Goal: Task Accomplishment & Management: Complete application form

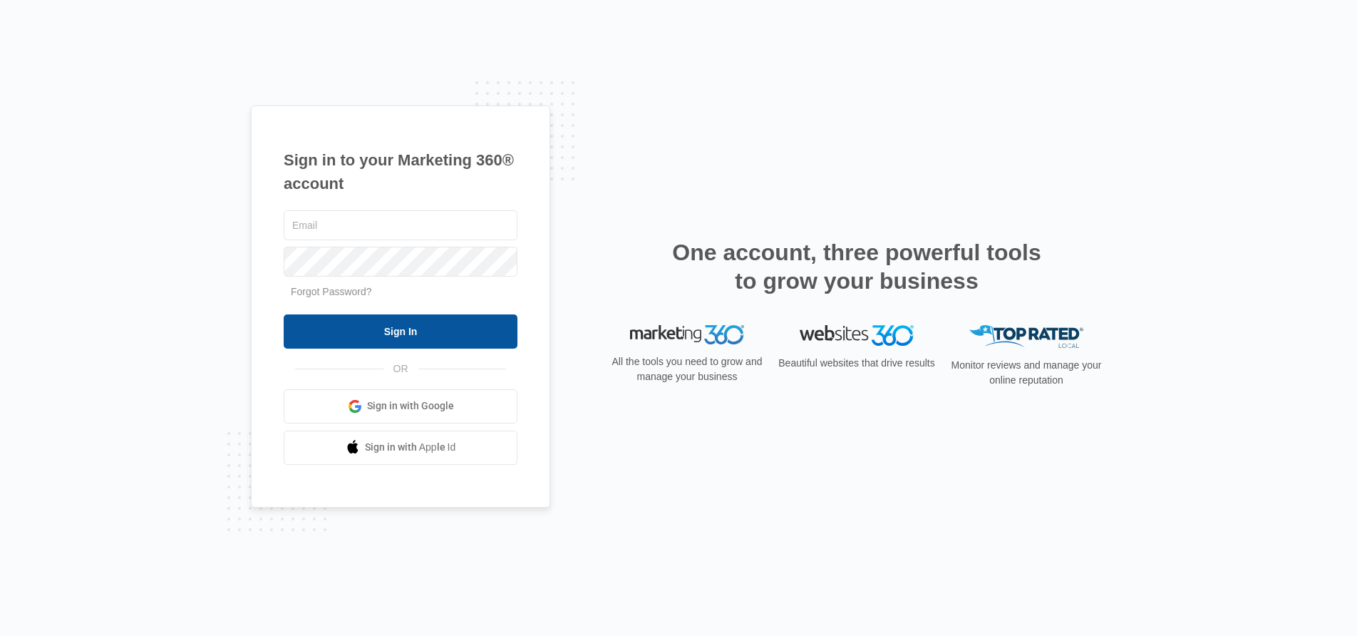
type input "[EMAIL_ADDRESS][DOMAIN_NAME]"
click at [433, 338] on input "Sign In" at bounding box center [401, 331] width 234 height 34
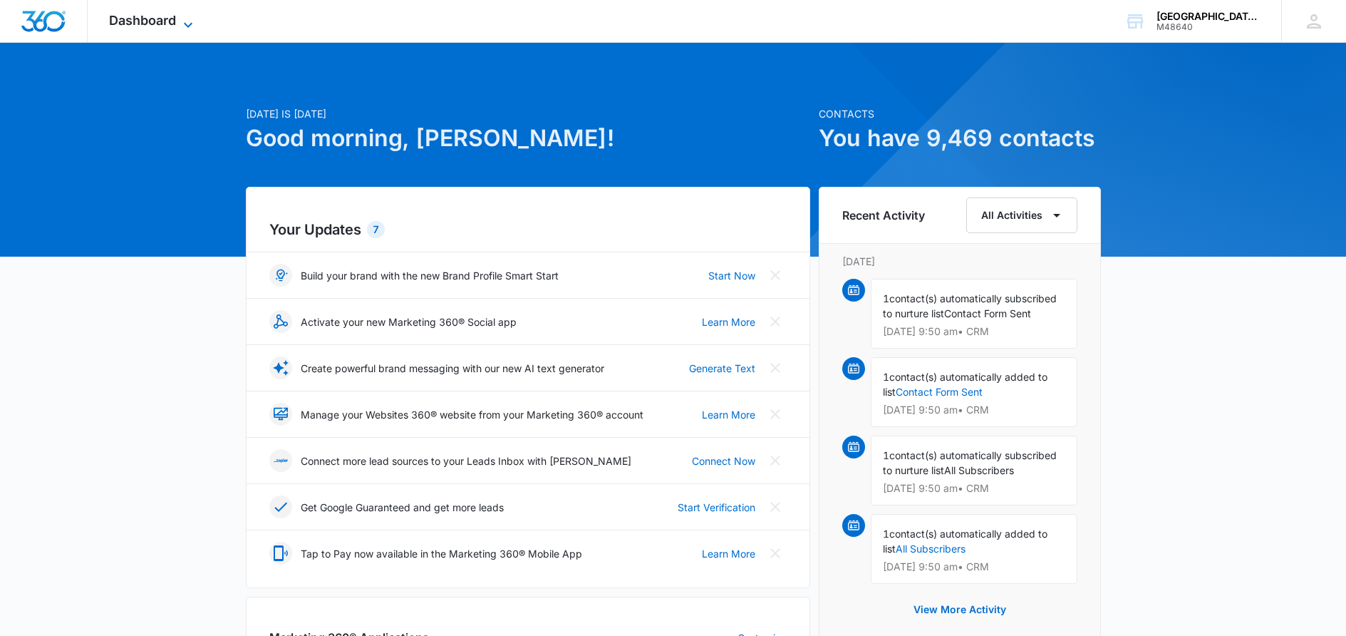
click at [137, 22] on span "Dashboard" at bounding box center [142, 20] width 67 height 15
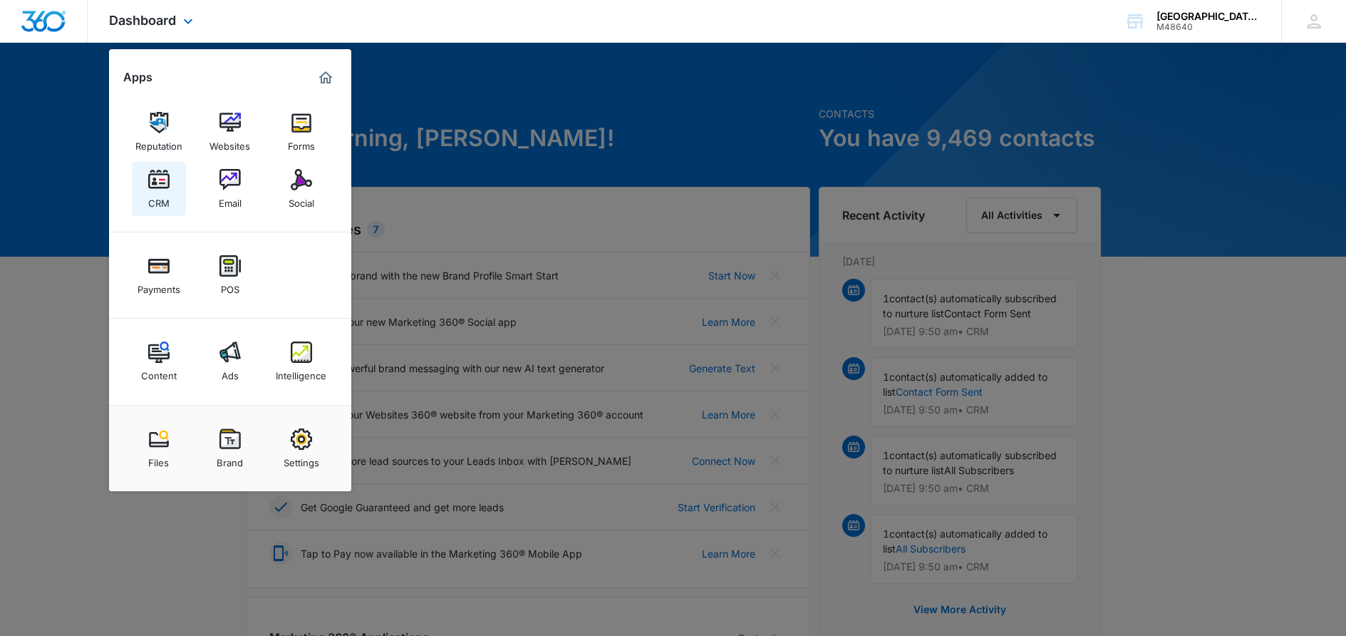
click at [159, 193] on div "CRM" at bounding box center [158, 199] width 21 height 19
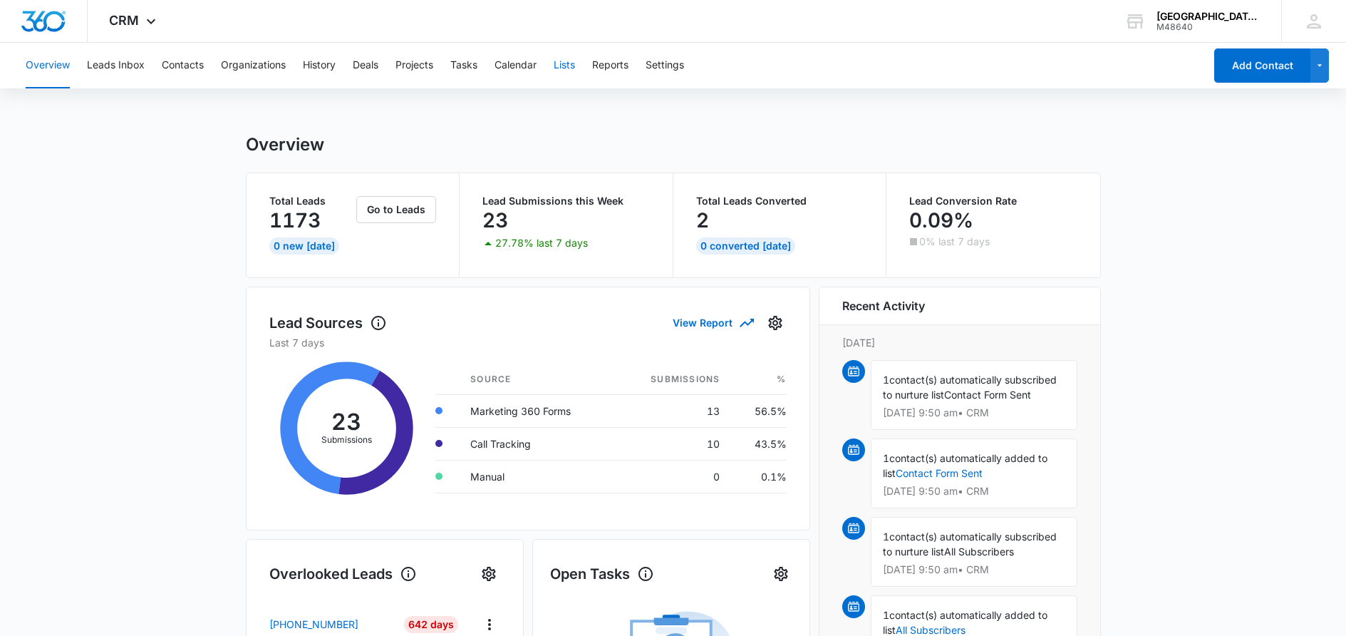
click at [562, 68] on button "Lists" at bounding box center [564, 66] width 21 height 46
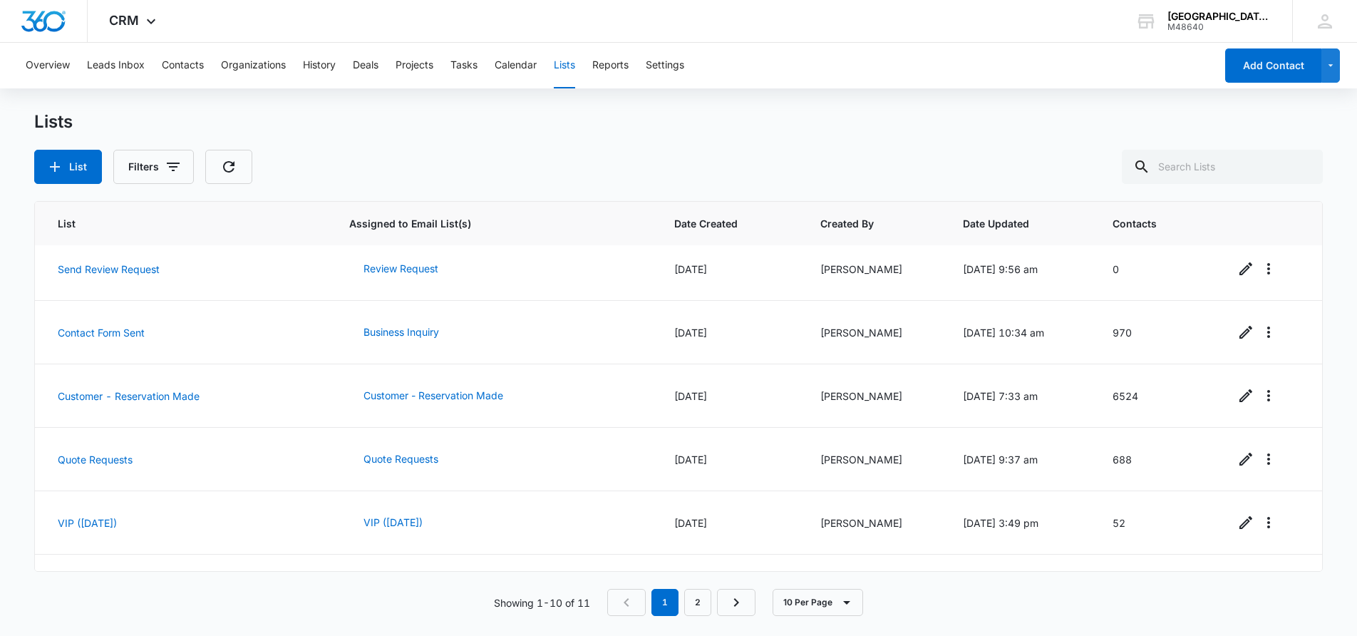
scroll to position [309, 0]
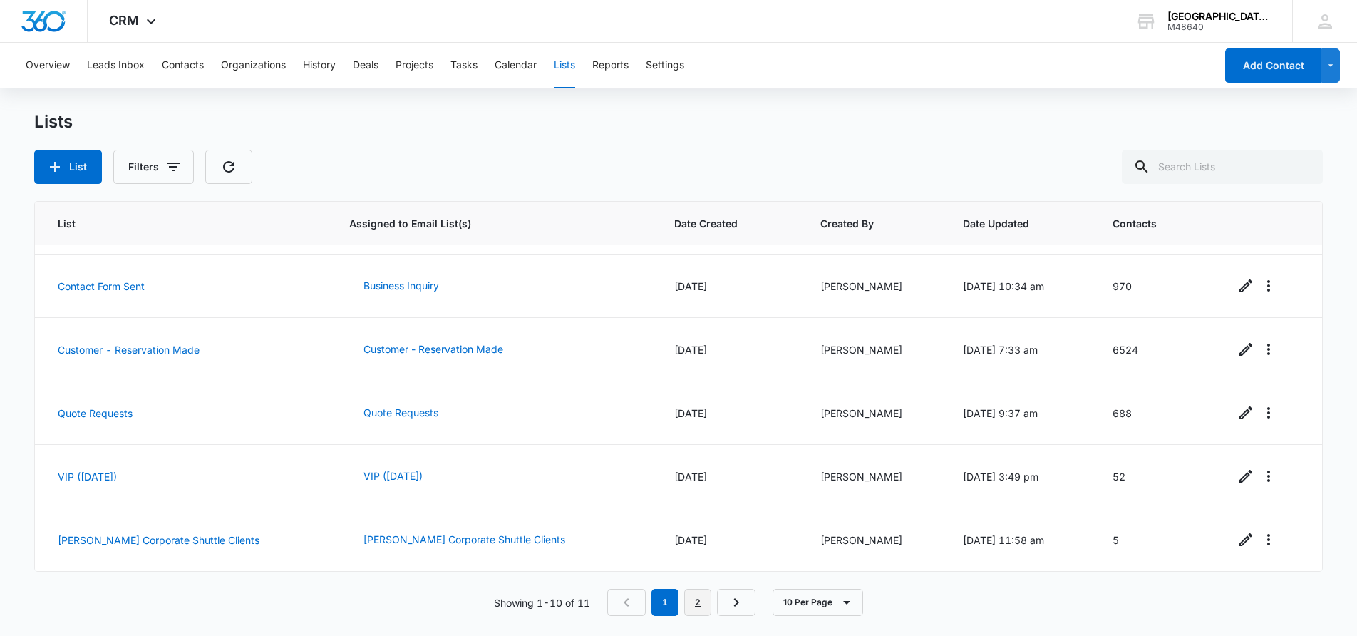
click at [708, 594] on link "2" at bounding box center [697, 602] width 27 height 27
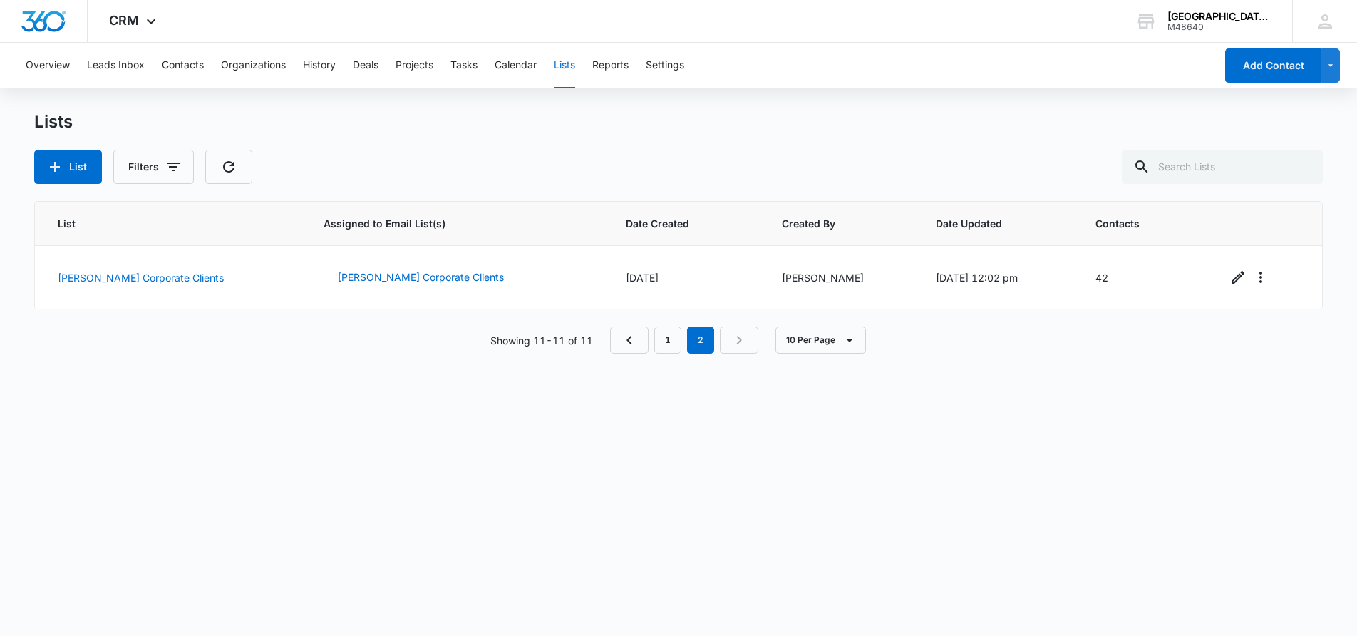
scroll to position [0, 0]
click at [341, 282] on button "[PERSON_NAME] Corporate Clients" at bounding box center [421, 277] width 195 height 34
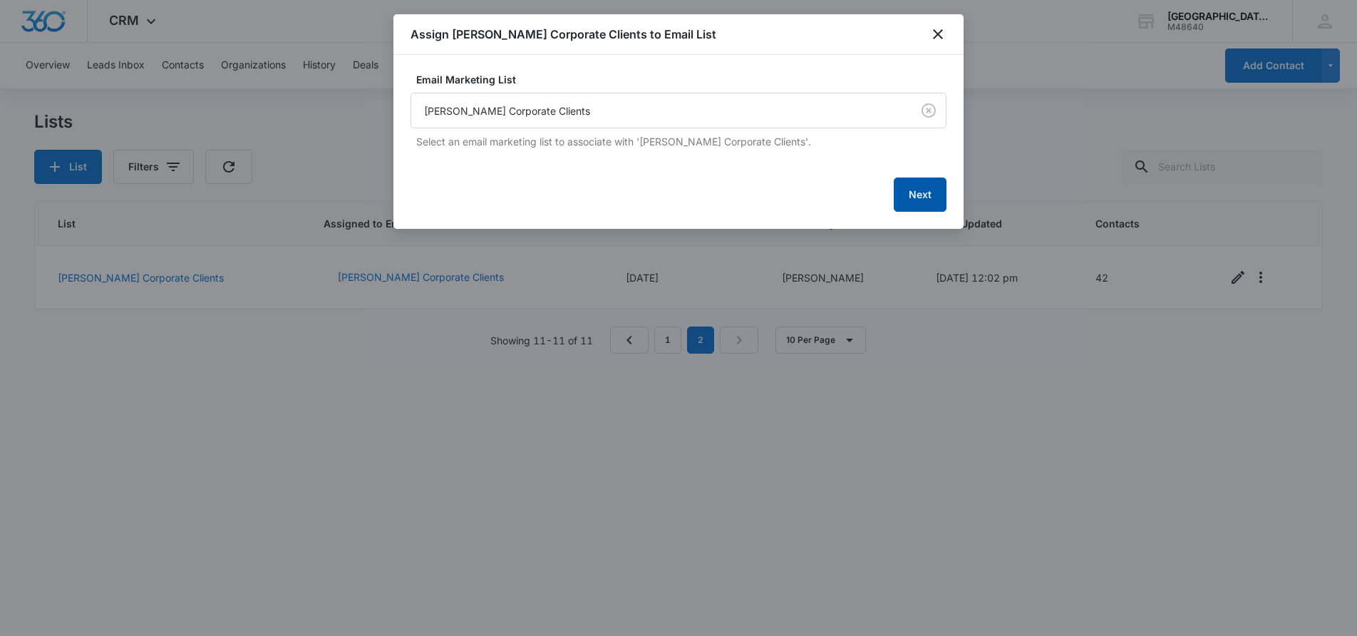
click at [897, 186] on button "Next" at bounding box center [920, 194] width 53 height 34
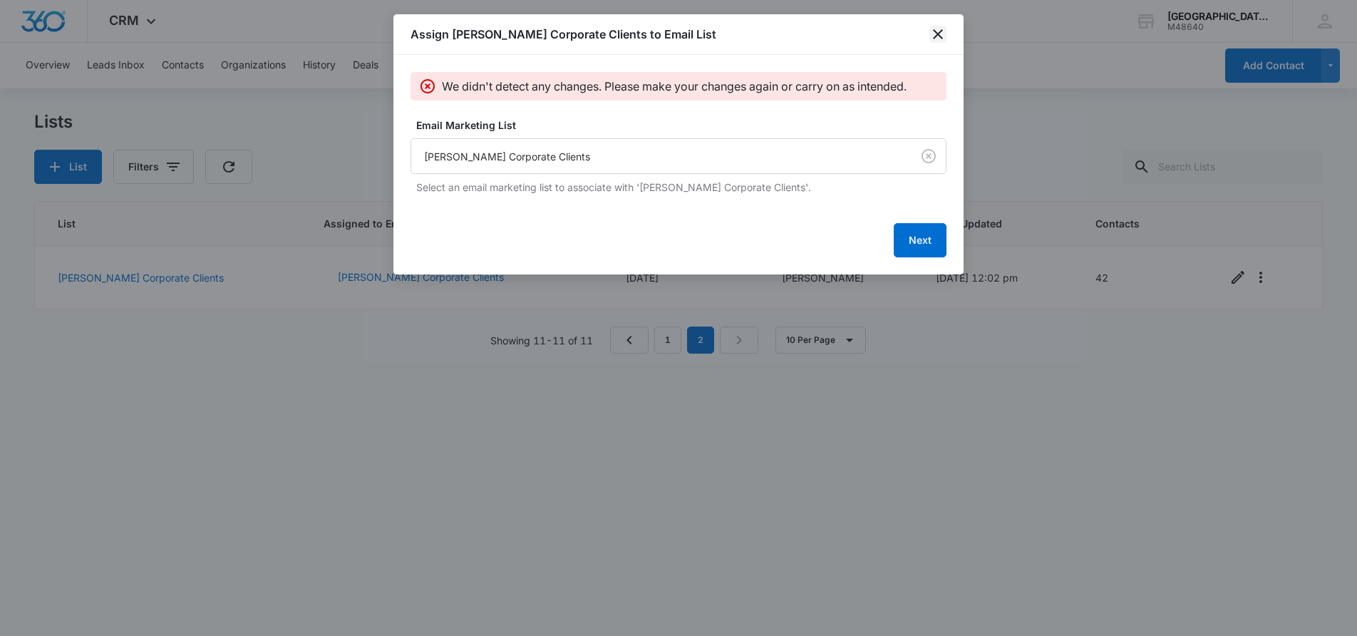
click at [935, 33] on icon "close" at bounding box center [937, 34] width 17 height 17
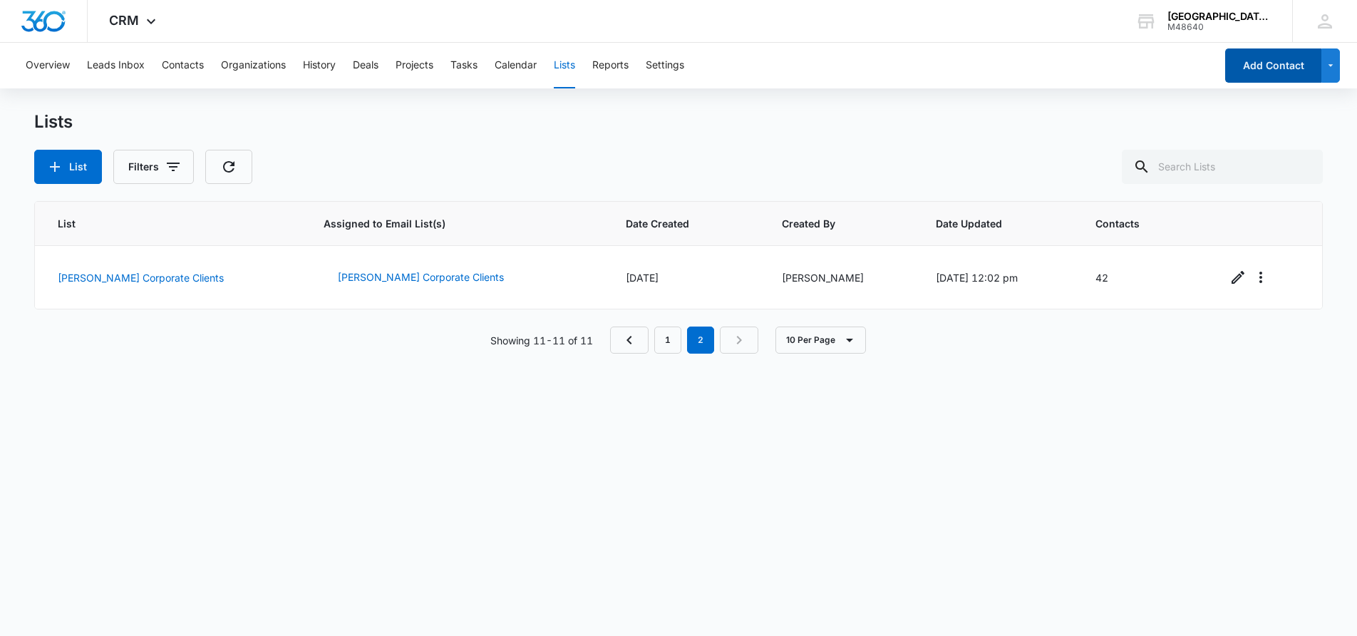
click at [1264, 78] on button "Add Contact" at bounding box center [1273, 65] width 96 height 34
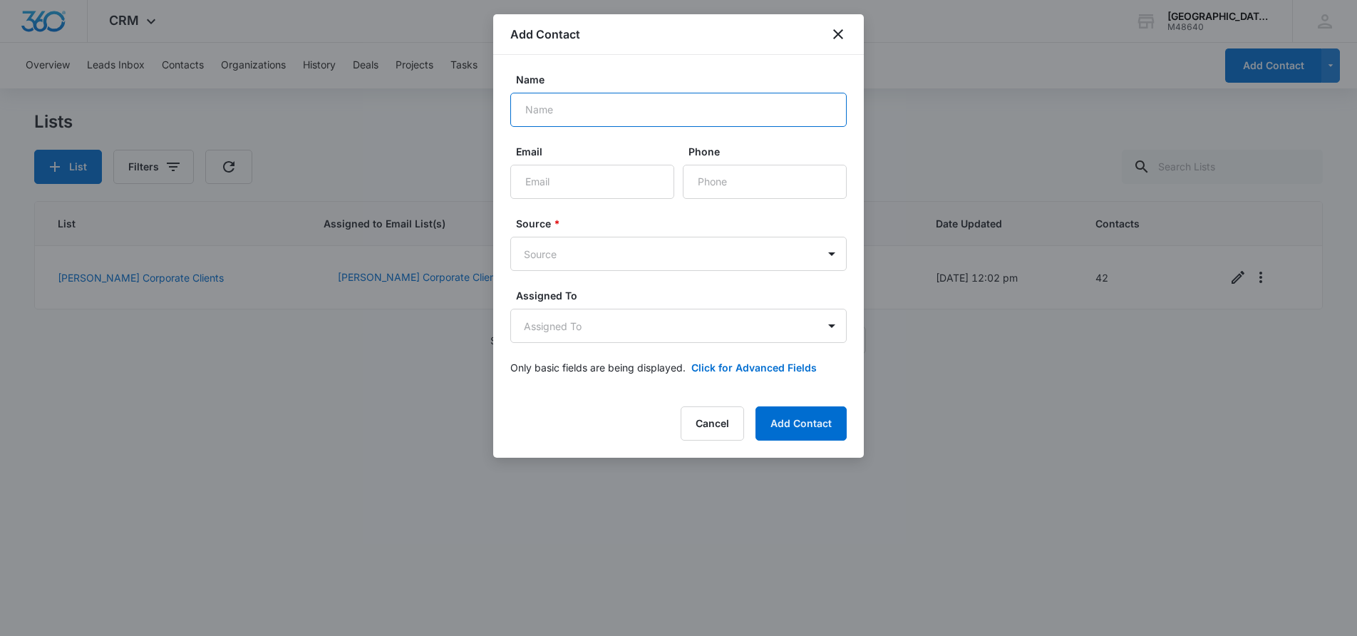
click at [579, 113] on input "Name" at bounding box center [678, 110] width 336 height 34
click at [588, 118] on input "Name" at bounding box center [678, 110] width 336 height 34
paste input "[PERSON_NAME]"
type input "[PERSON_NAME]"
click at [546, 177] on input "Email" at bounding box center [592, 182] width 164 height 34
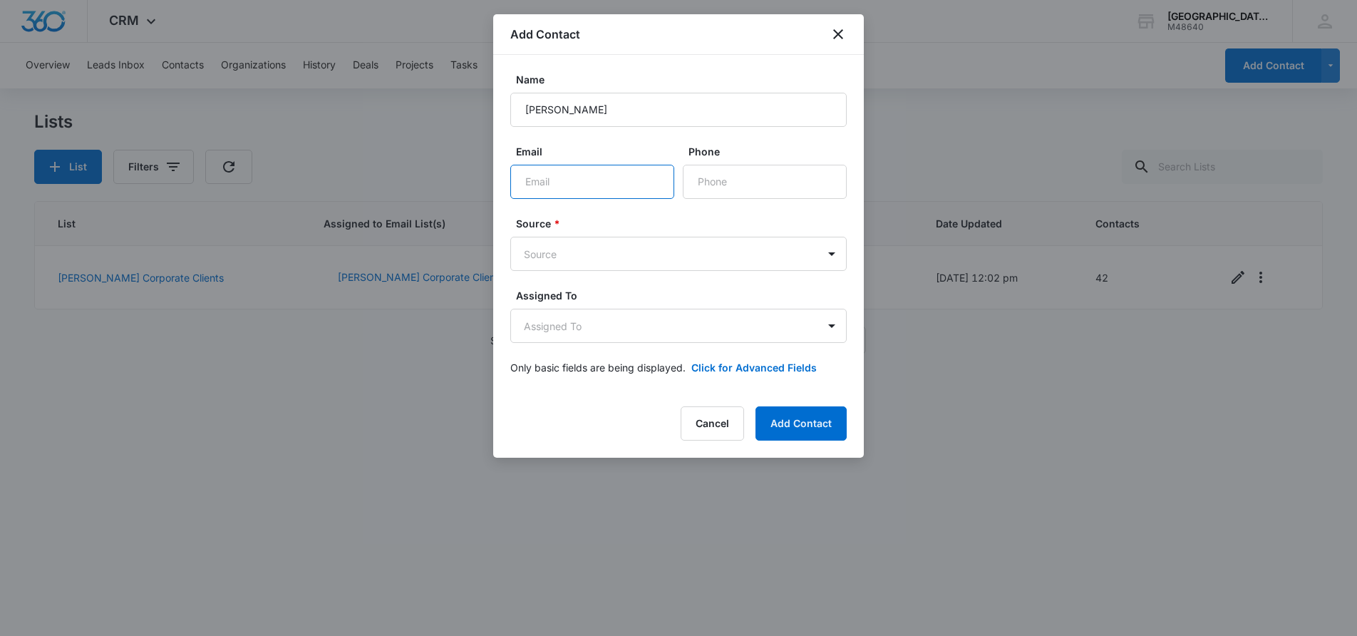
paste input "[PERSON_NAME][EMAIL_ADDRESS][DOMAIN_NAME]"
type input "[PERSON_NAME][EMAIL_ADDRESS][DOMAIN_NAME]"
click at [751, 187] on input "Phone" at bounding box center [765, 182] width 164 height 34
paste input "[PHONE_NUMBER]"
type input "[PHONE_NUMBER]"
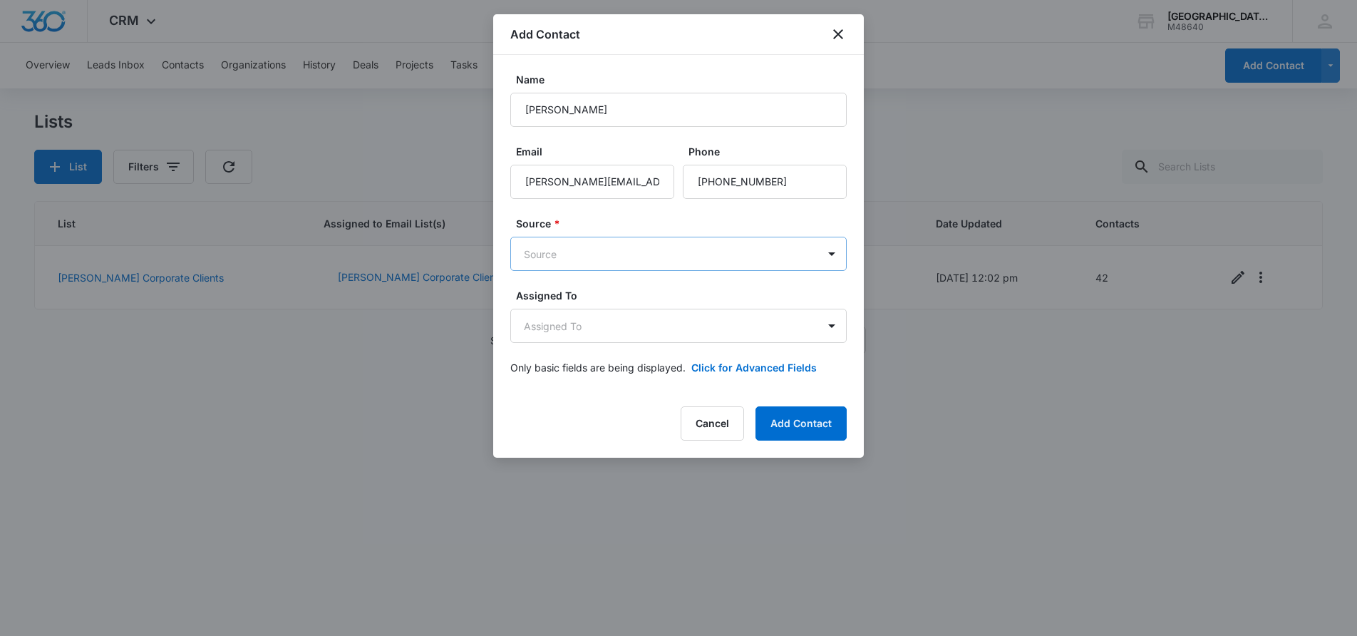
click at [616, 253] on body "CRM Apps Reputation Websites Forms CRM Email Social Payments POS Content Ads In…" at bounding box center [678, 318] width 1357 height 636
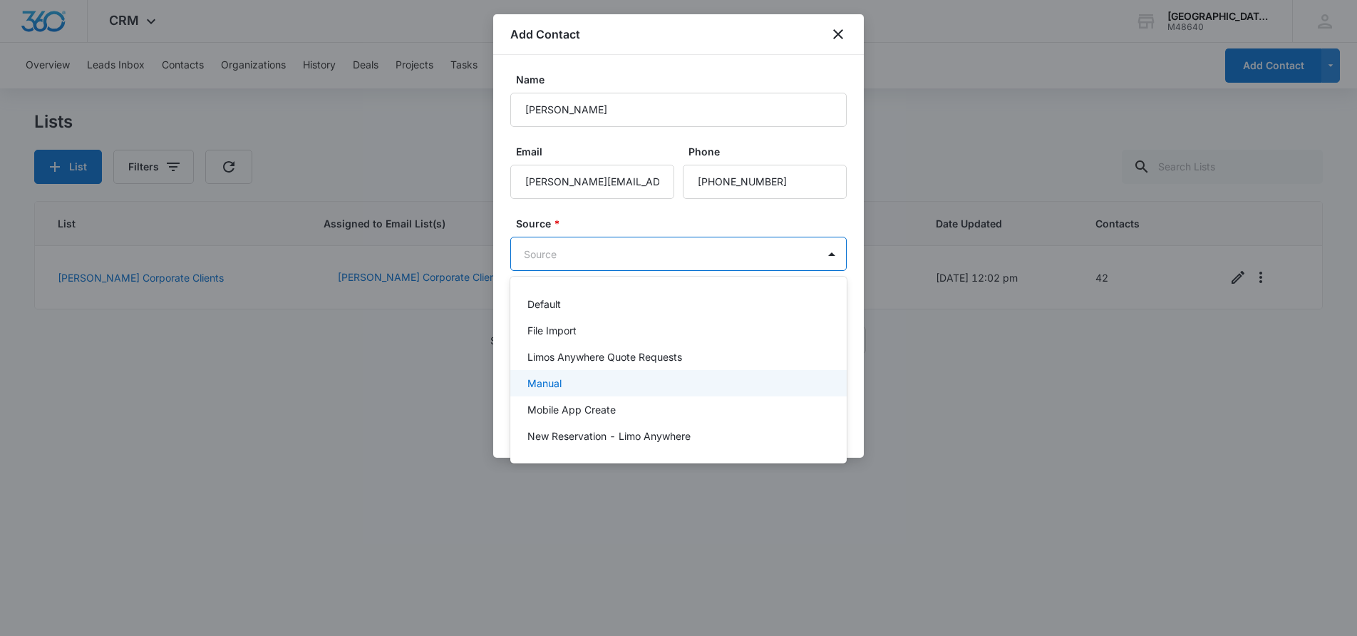
click at [537, 377] on p "Manual" at bounding box center [544, 383] width 34 height 15
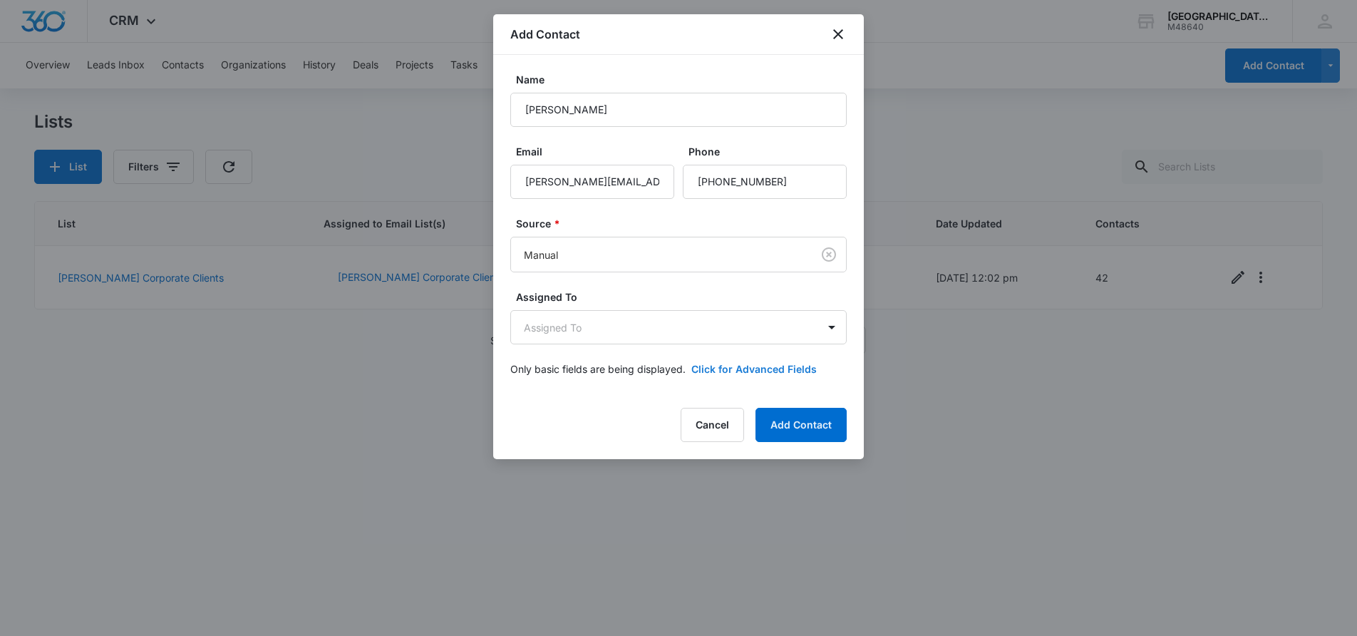
click at [787, 366] on button "Click for Advanced Fields" at bounding box center [753, 368] width 125 height 15
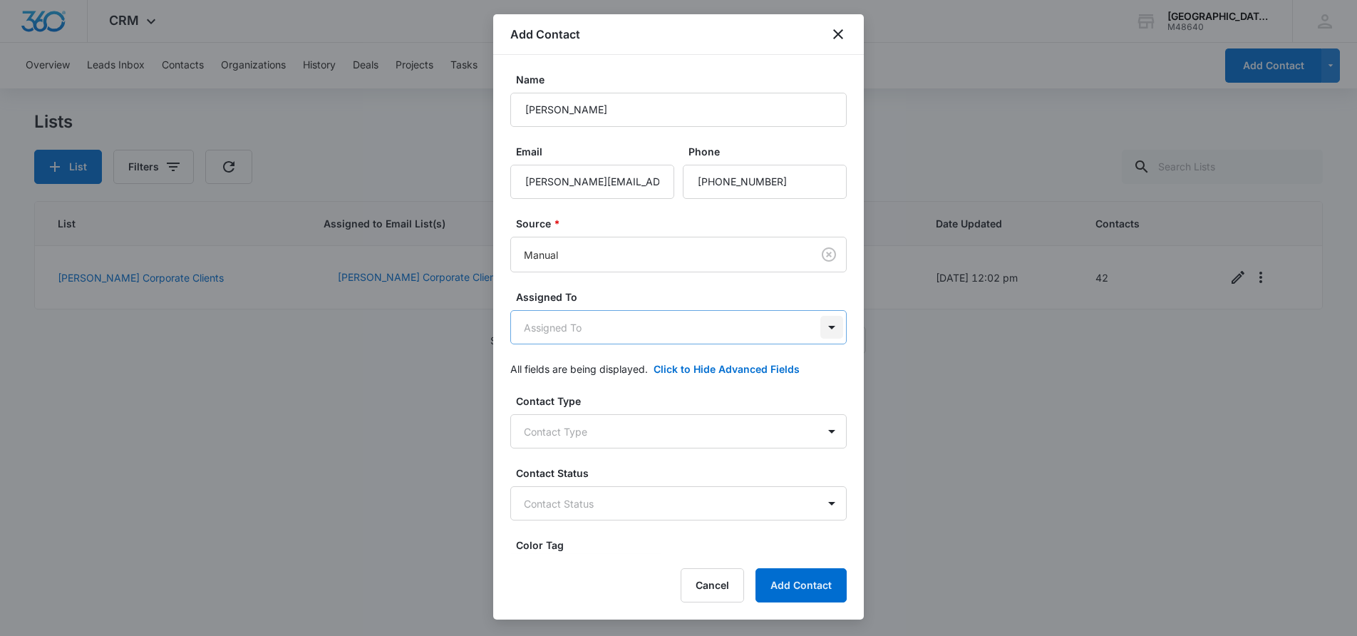
click at [821, 332] on body "CRM Apps Reputation Websites Forms CRM Email Social Payments POS Content Ads In…" at bounding box center [678, 318] width 1357 height 636
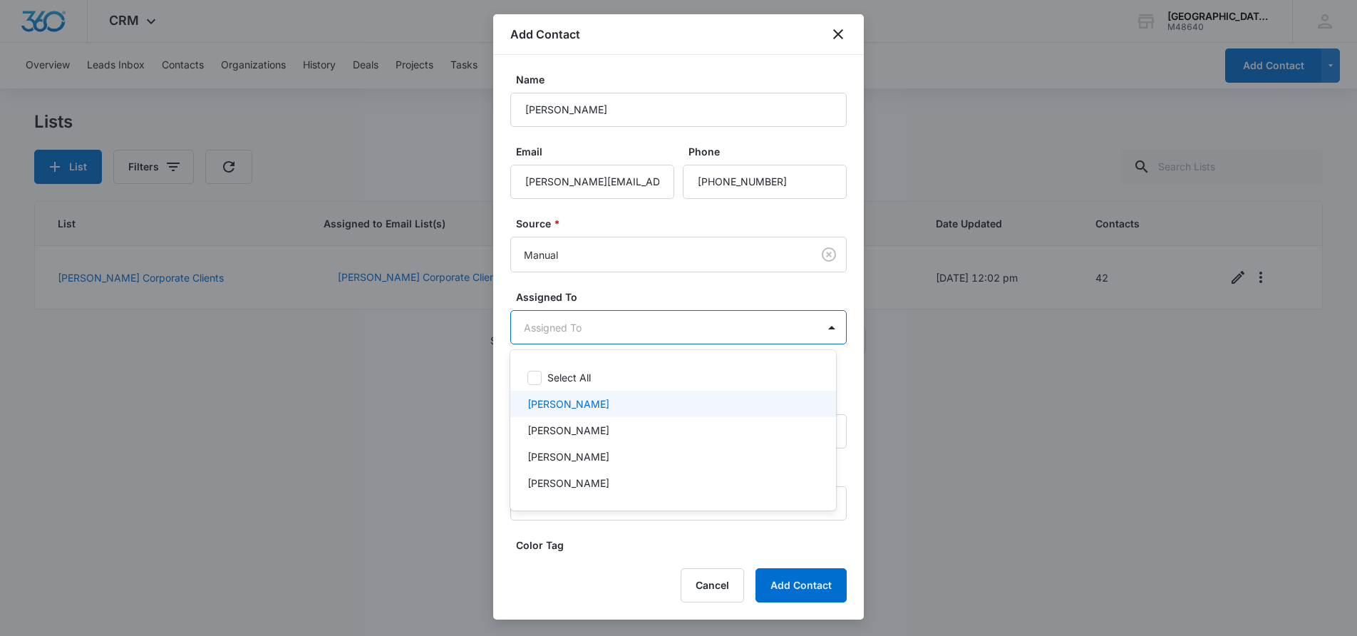
click at [542, 401] on p "[PERSON_NAME]" at bounding box center [568, 403] width 82 height 15
click at [846, 303] on div at bounding box center [678, 318] width 1357 height 636
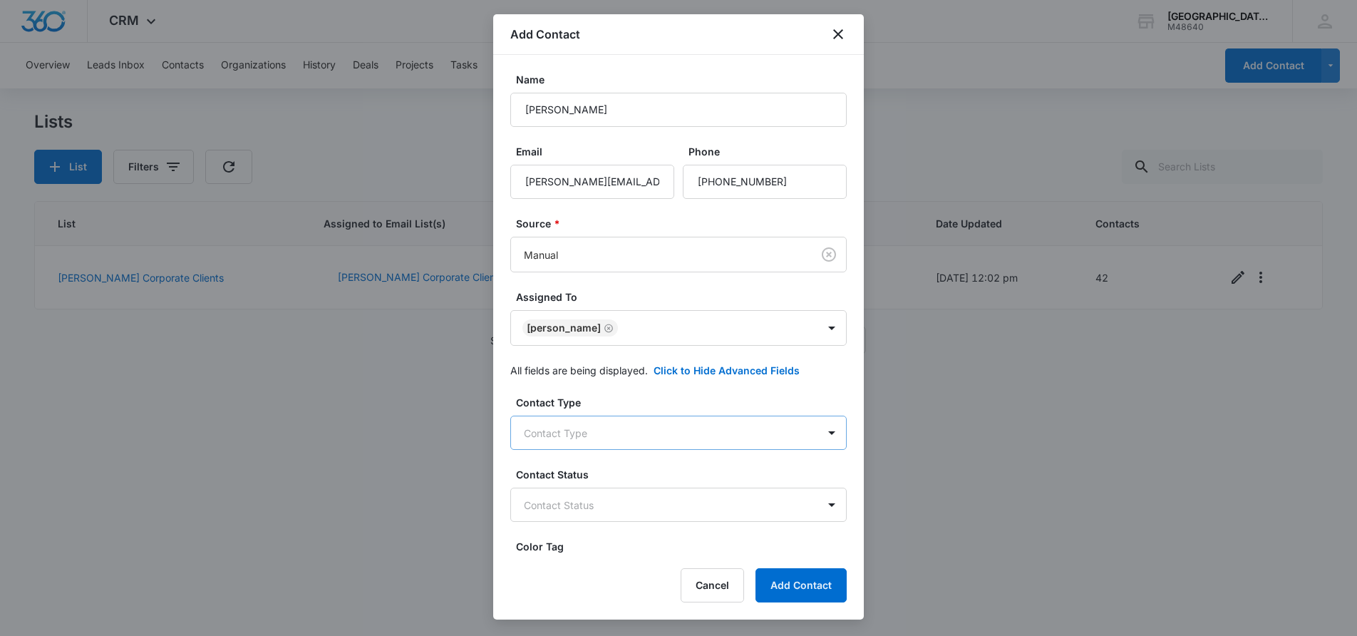
click at [791, 429] on body "CRM Apps Reputation Websites Forms CRM Email Social Payments POS Content Ads In…" at bounding box center [678, 318] width 1357 height 636
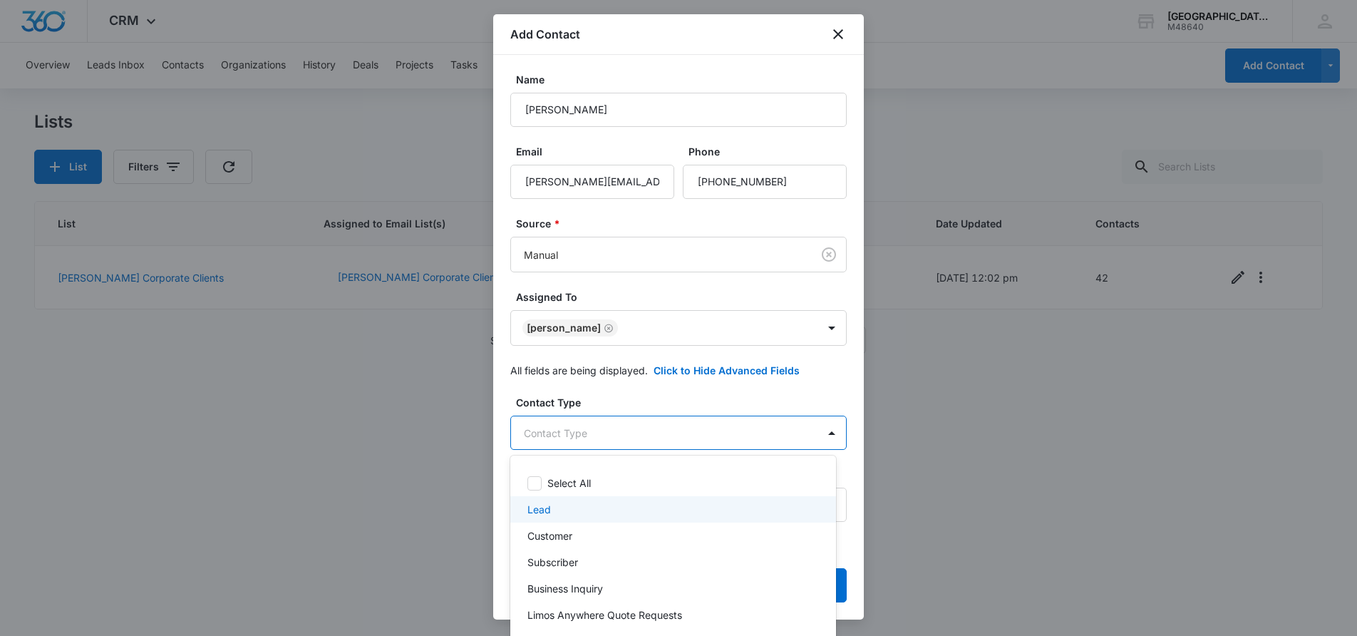
click at [538, 510] on p "Lead" at bounding box center [539, 509] width 24 height 15
click at [838, 383] on div at bounding box center [678, 318] width 1357 height 636
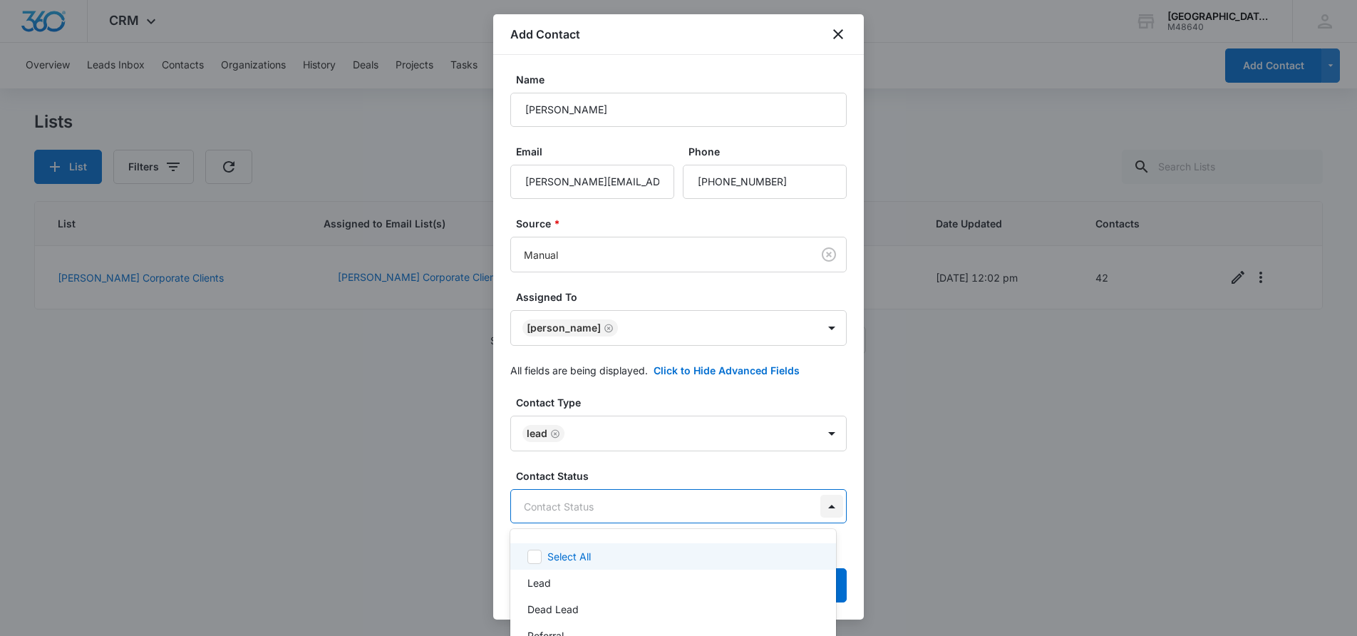
click at [822, 496] on body "CRM Apps Reputation Websites Forms CRM Email Social Payments POS Content Ads In…" at bounding box center [678, 318] width 1357 height 636
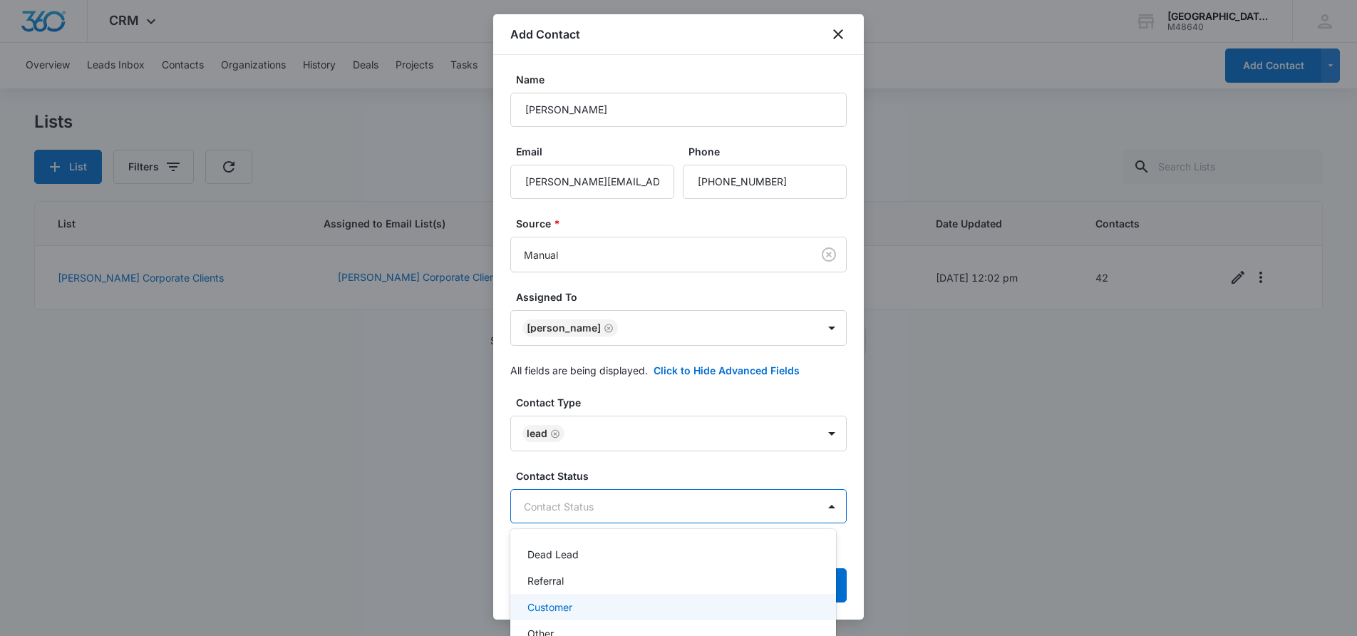
click at [661, 604] on div "Customer" at bounding box center [671, 606] width 289 height 15
click at [843, 480] on div at bounding box center [678, 318] width 1357 height 636
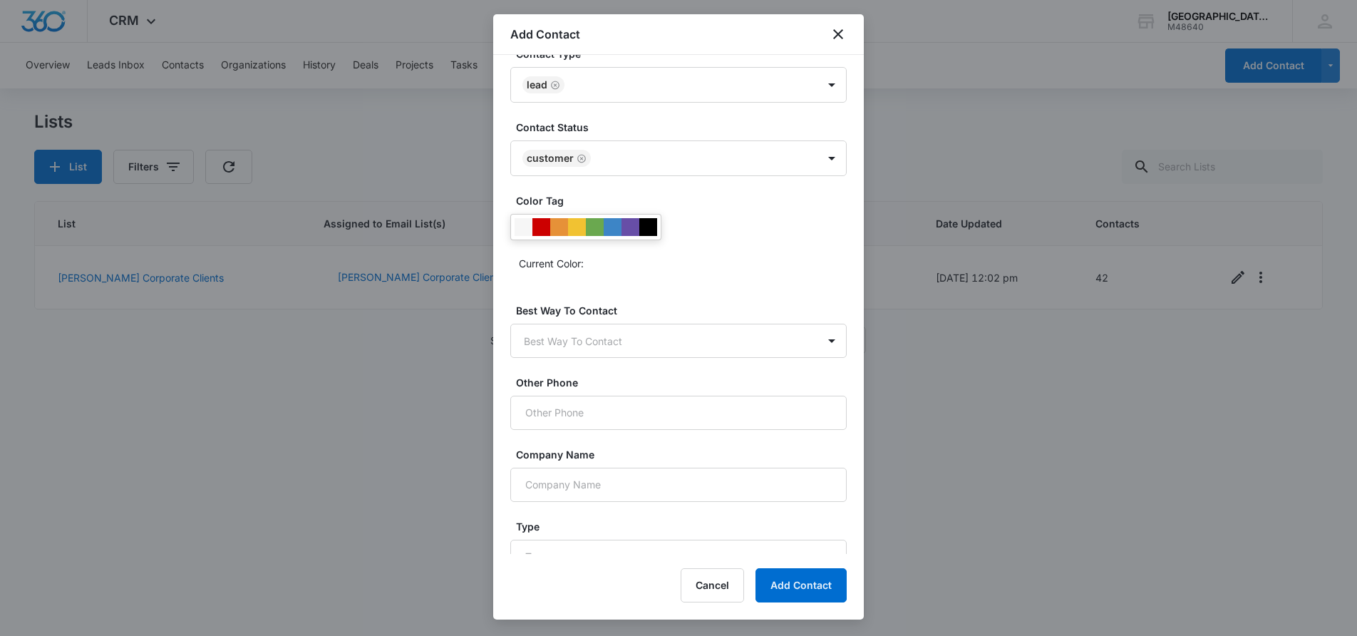
scroll to position [356, 0]
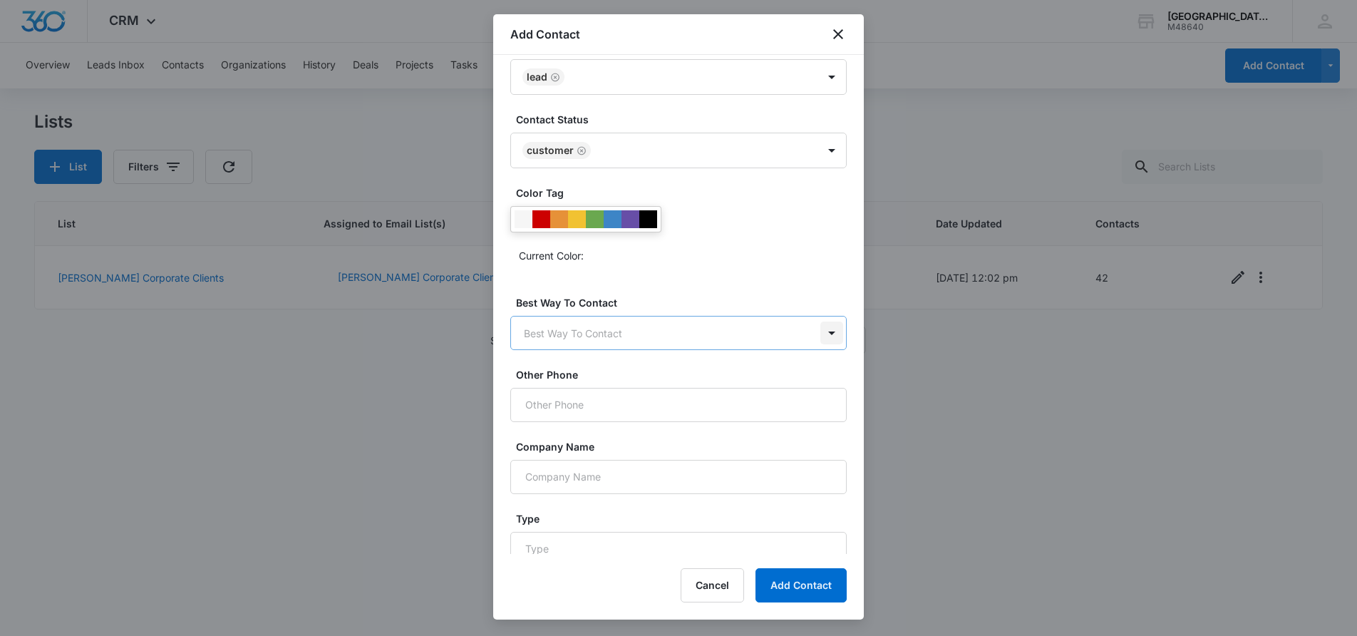
click at [812, 338] on body "CRM Apps Reputation Websites Forms CRM Email Social Payments POS Content Ads In…" at bounding box center [678, 318] width 1357 height 636
click at [585, 435] on div "Email" at bounding box center [671, 435] width 289 height 15
click at [695, 471] on input "Company Name" at bounding box center [678, 478] width 336 height 34
type input "t"
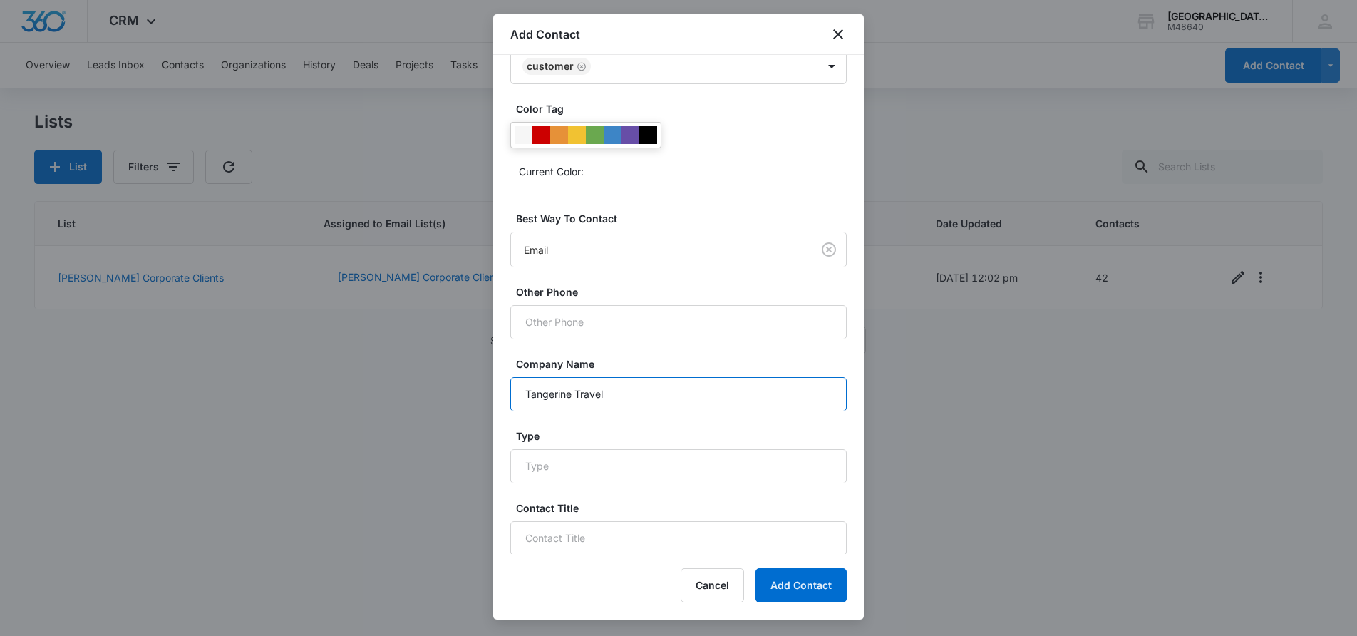
scroll to position [442, 0]
type input "Tangerine Travel"
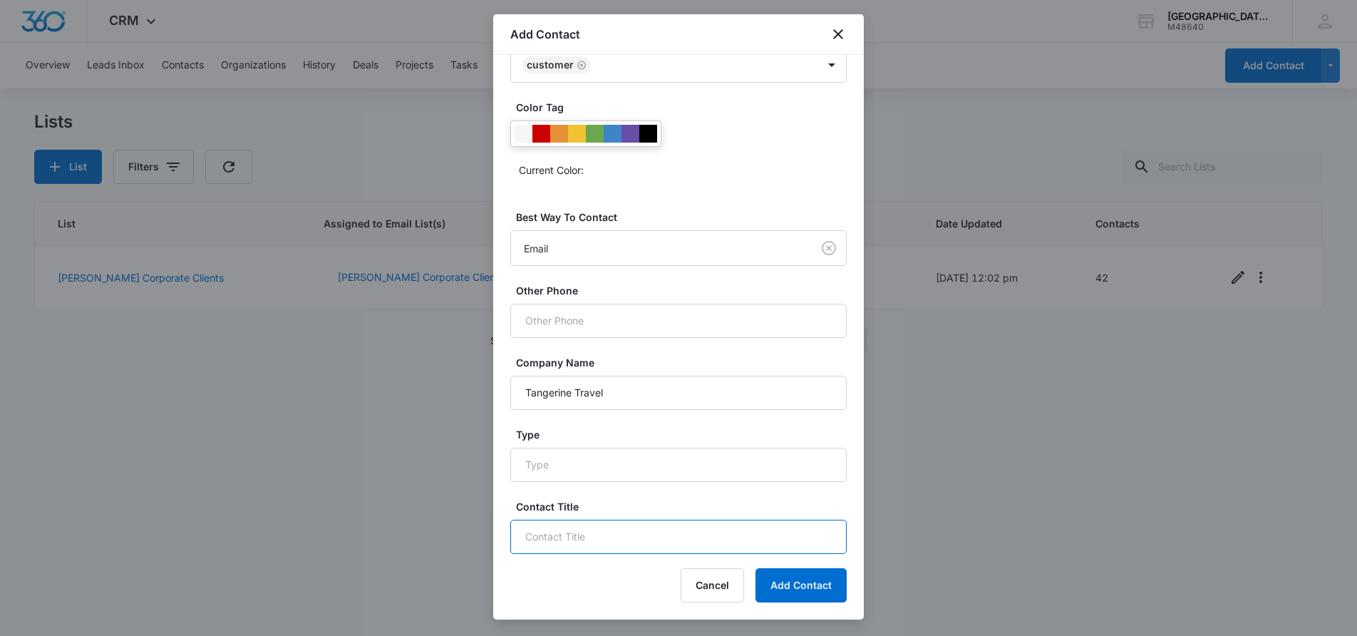
click at [602, 540] on input "Contact Title" at bounding box center [678, 537] width 336 height 34
type input "CEO"
click at [768, 589] on button "Add Contact" at bounding box center [801, 585] width 91 height 34
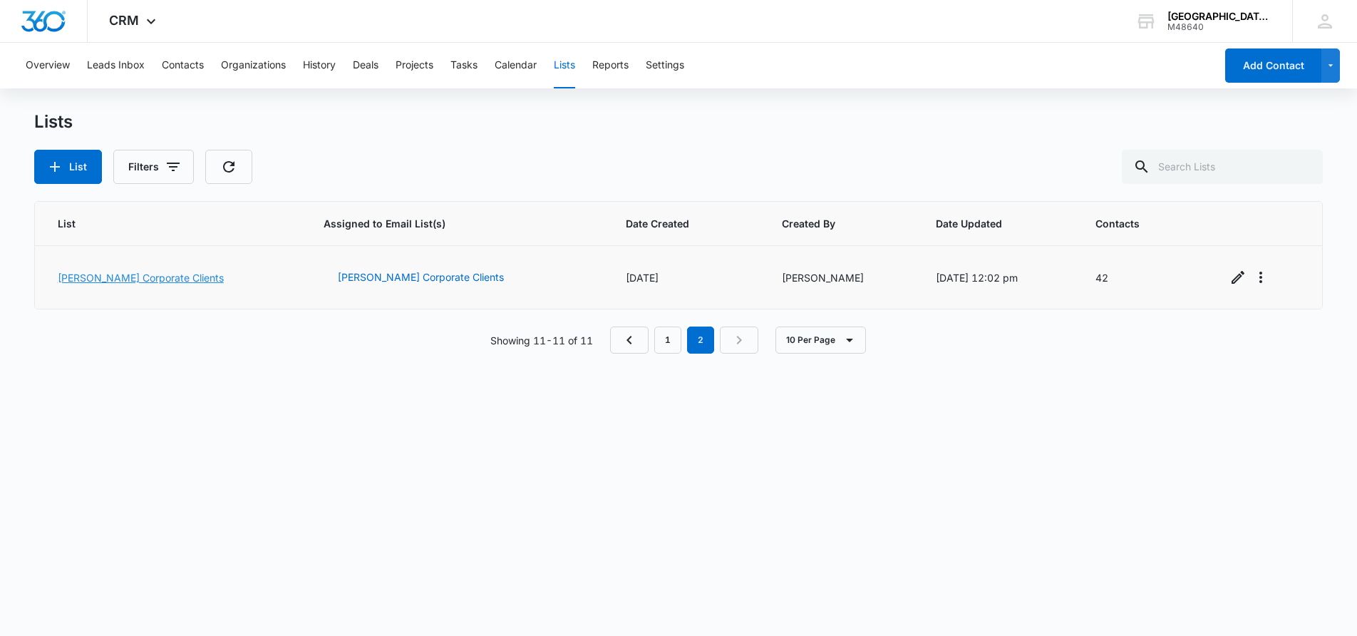
click at [148, 282] on link "[PERSON_NAME] Corporate Clients" at bounding box center [141, 278] width 166 height 12
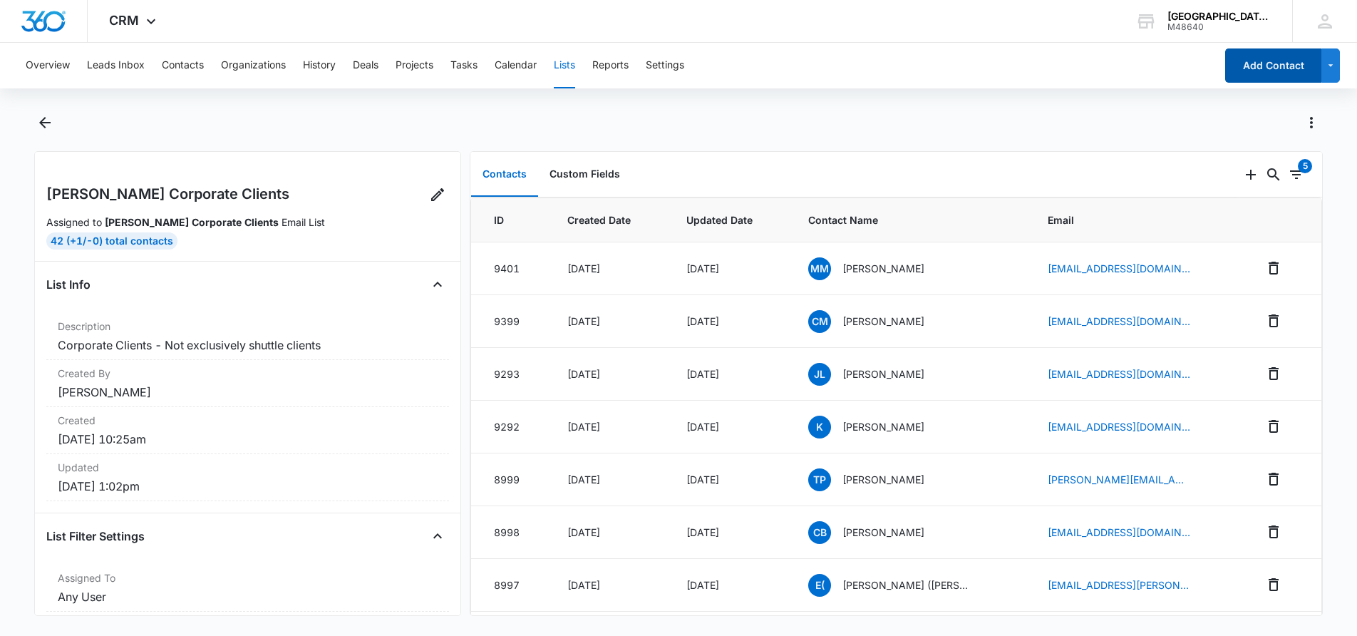
click at [1286, 66] on button "Add Contact" at bounding box center [1273, 65] width 96 height 34
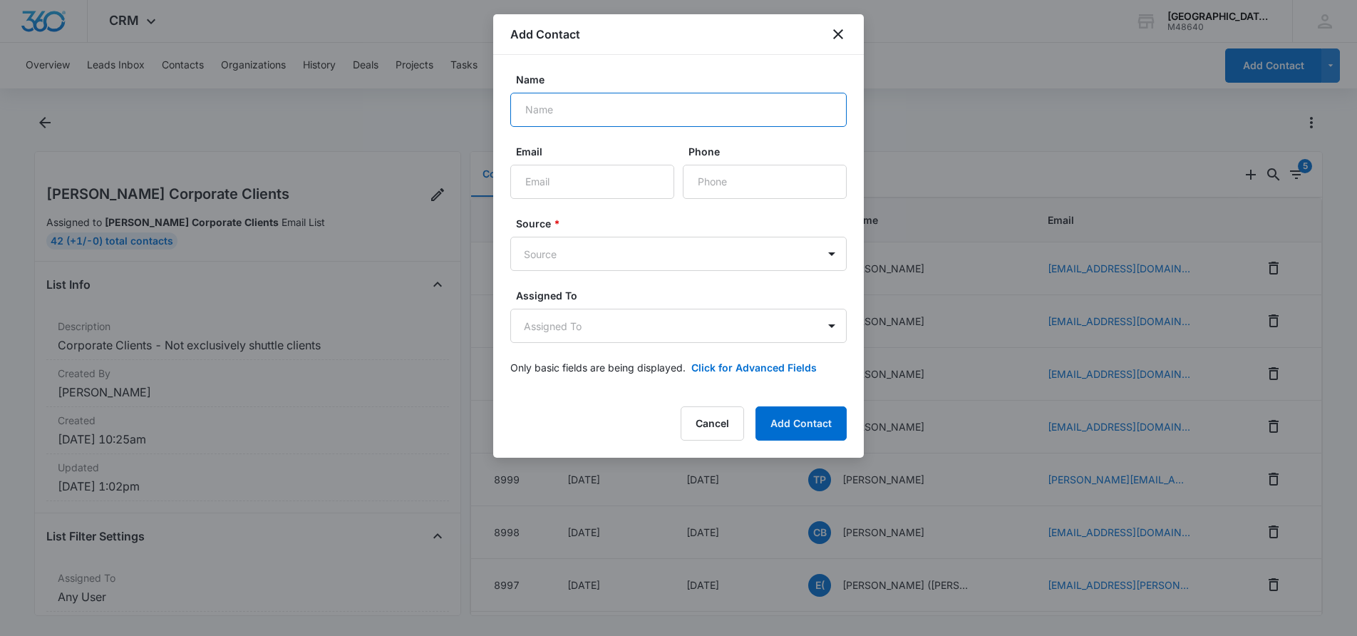
click at [594, 115] on input "Name" at bounding box center [678, 110] width 336 height 34
paste input "Lorraine Lukin Bartlett"
type input "Lorraine Lukin Bartlett"
click at [773, 185] on input "Phone" at bounding box center [765, 182] width 164 height 34
paste input "(425) 354-6915"
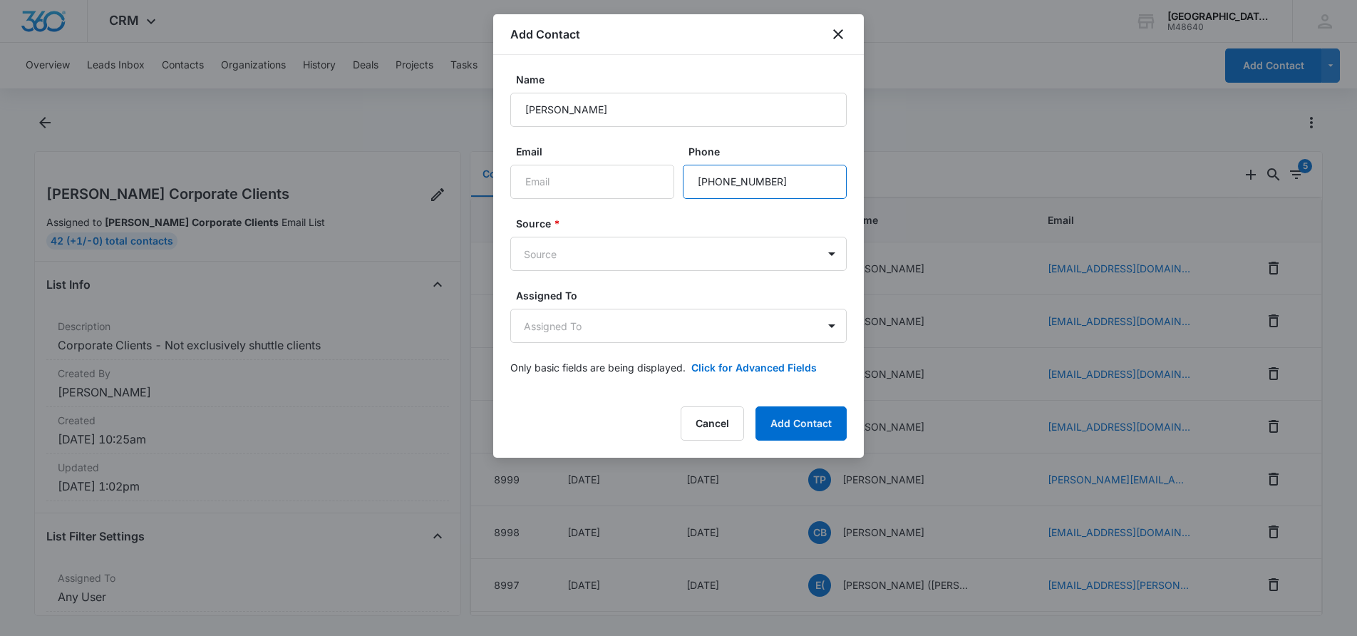
type input "(425) 354-6915"
click at [561, 254] on body "CRM Apps Reputation Websites Forms CRM Email Social Payments POS Content Ads In…" at bounding box center [678, 318] width 1357 height 636
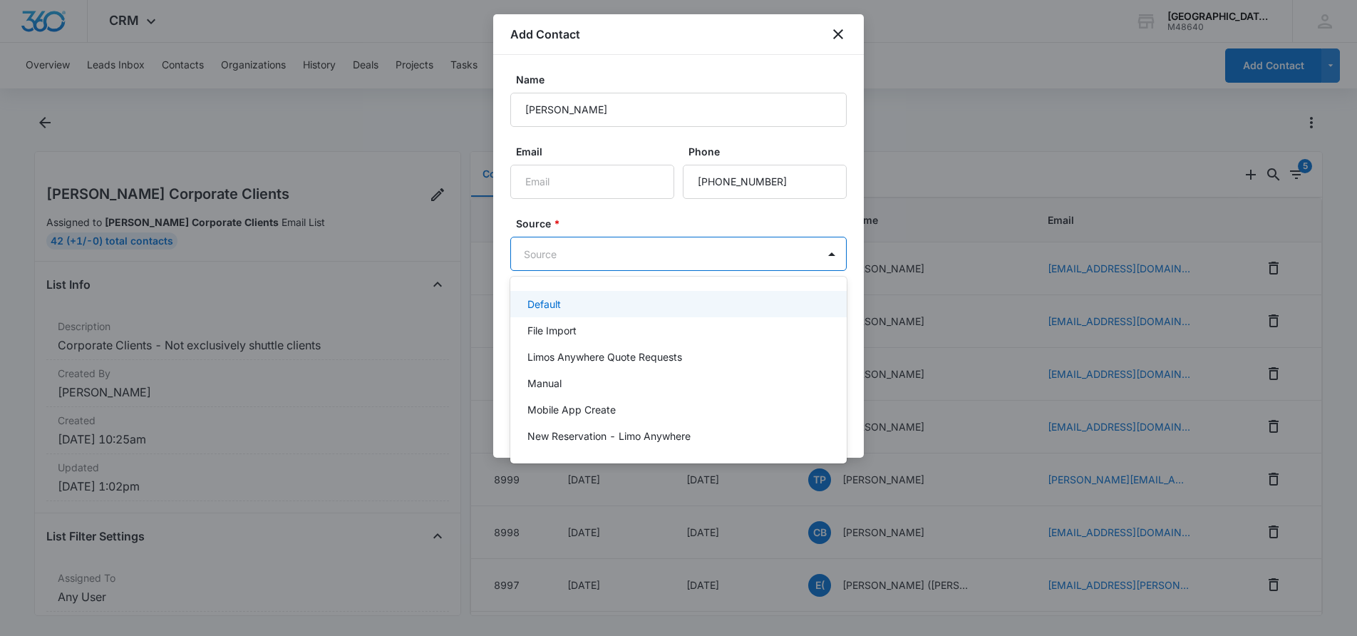
click at [614, 205] on div at bounding box center [678, 318] width 1357 height 636
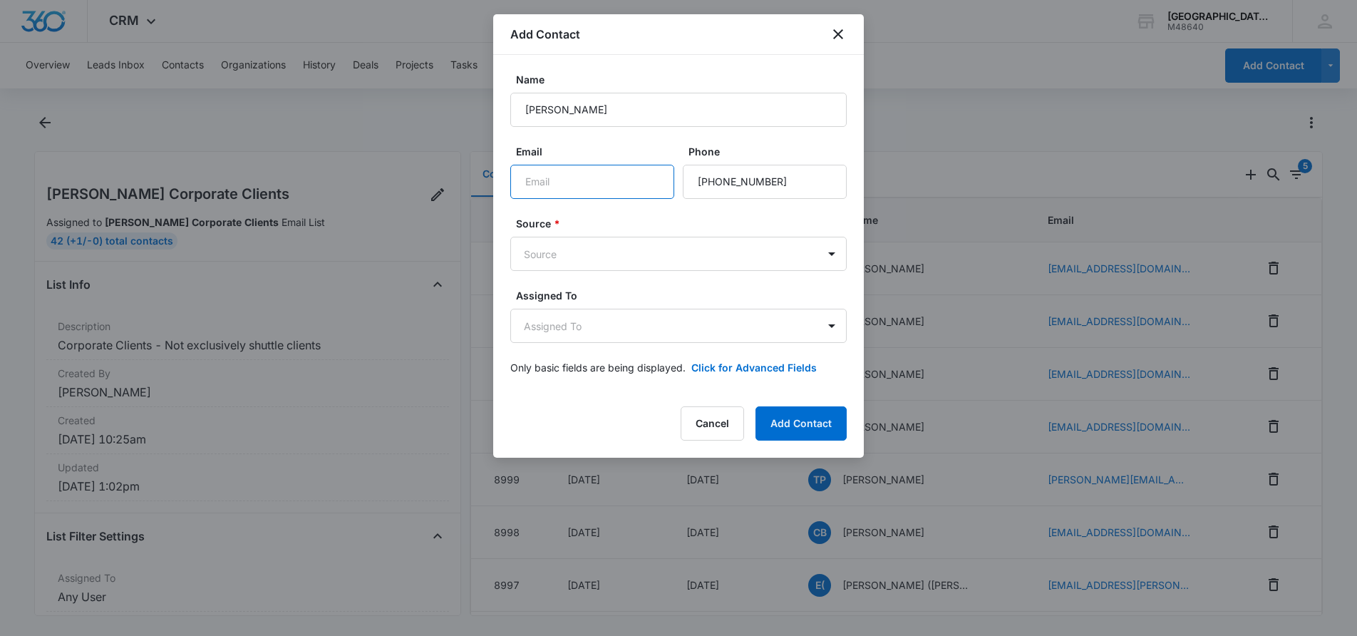
click at [557, 176] on input "Email" at bounding box center [592, 182] width 164 height 34
paste input "lorraine@tangerinetravel.com"
type input "lorraine@tangerinetravel.com"
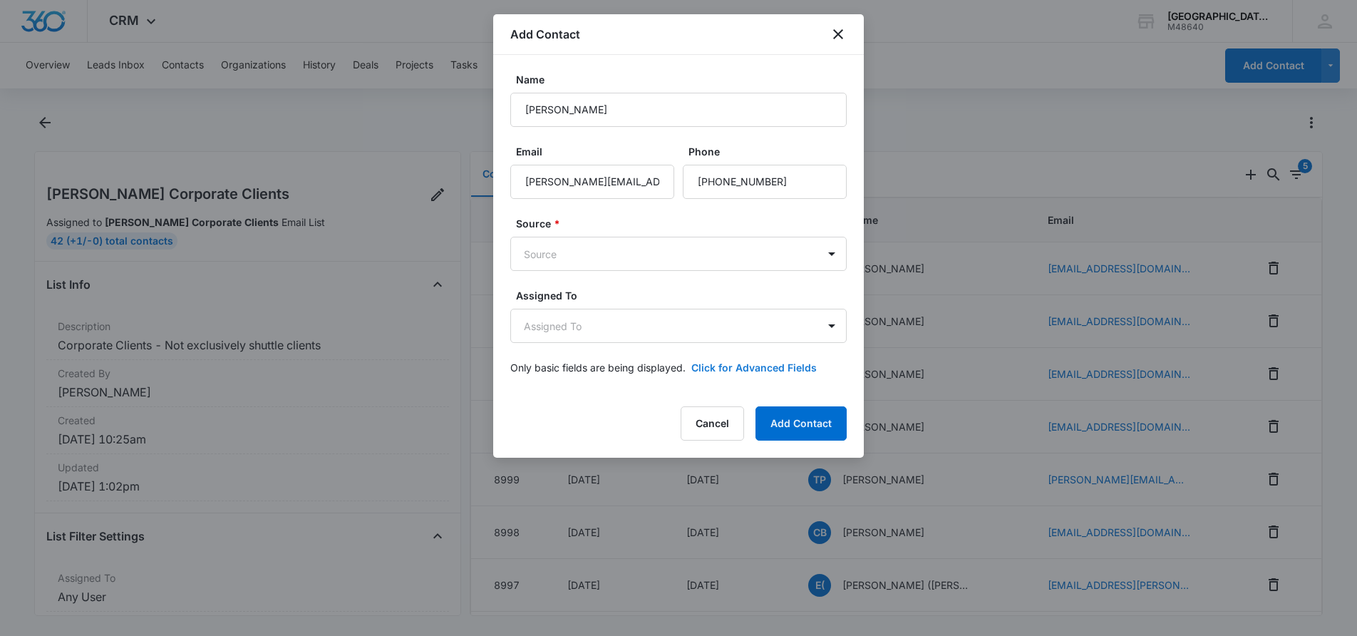
click at [758, 363] on button "Click for Advanced Fields" at bounding box center [753, 367] width 125 height 15
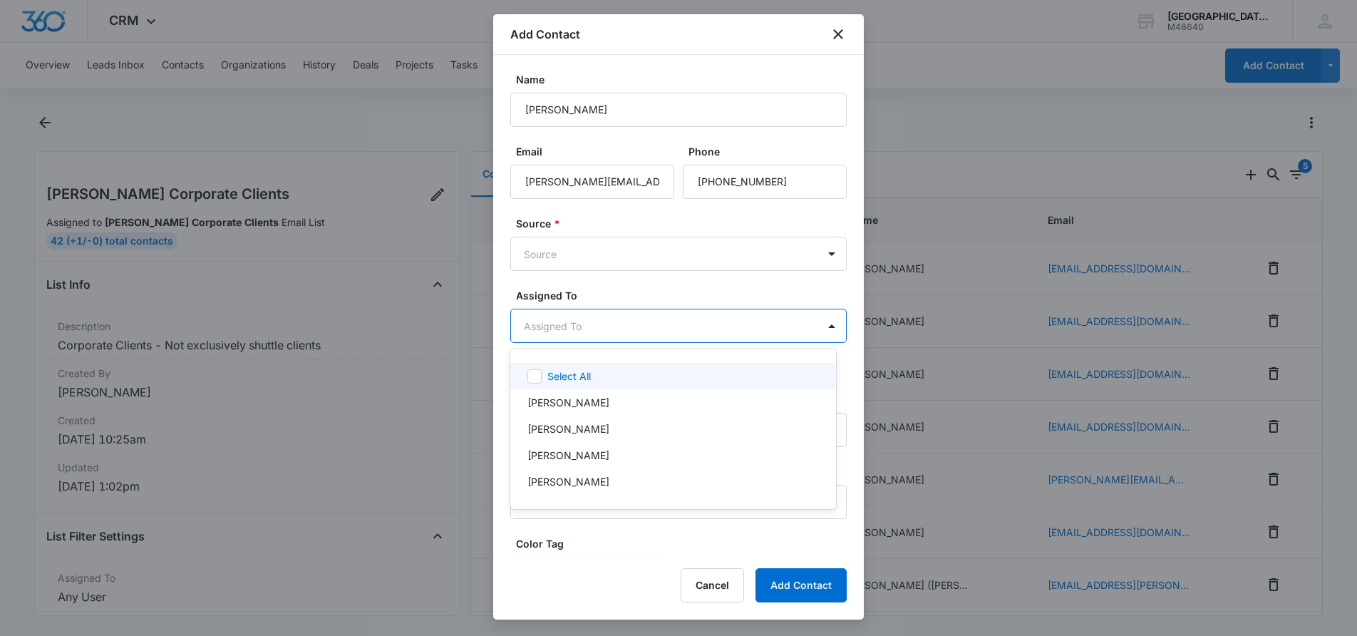
click at [807, 324] on body "CRM Apps Reputation Websites Forms CRM Email Social Payments POS Content Ads In…" at bounding box center [678, 318] width 1357 height 636
click at [542, 400] on p "[PERSON_NAME]" at bounding box center [568, 402] width 82 height 15
click at [823, 257] on div at bounding box center [678, 318] width 1357 height 636
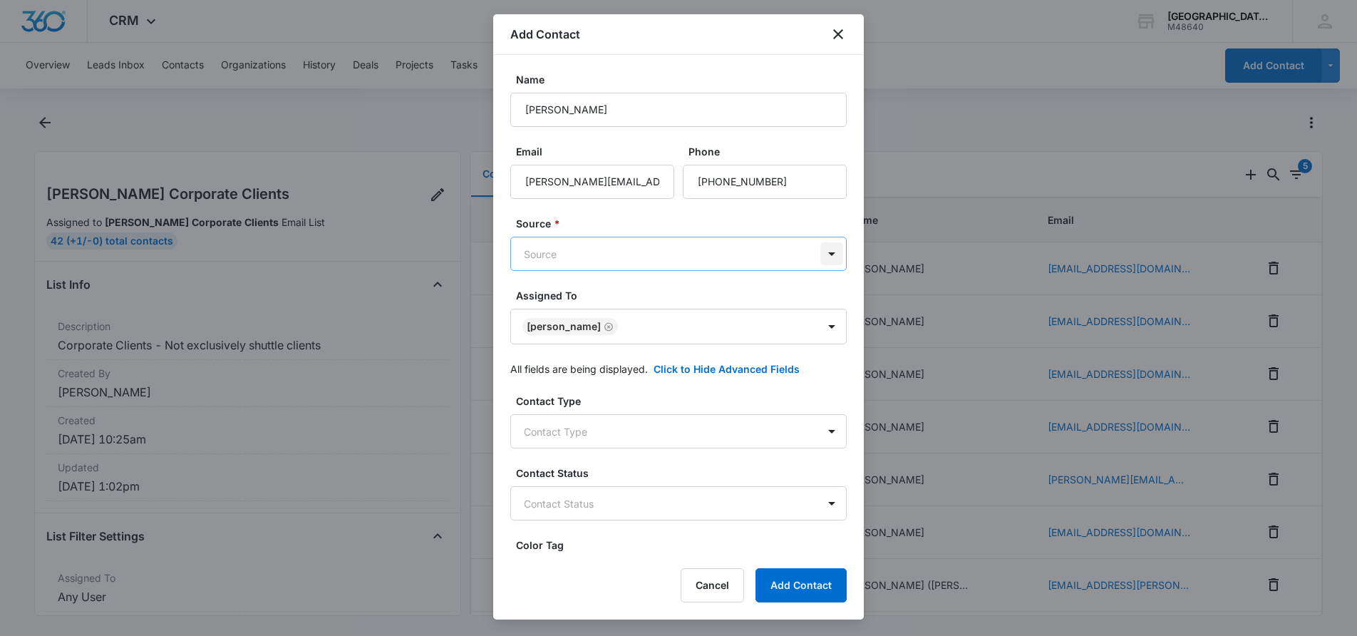
click at [818, 249] on body "CRM Apps Reputation Websites Forms CRM Email Social Payments POS Content Ads In…" at bounding box center [678, 318] width 1357 height 636
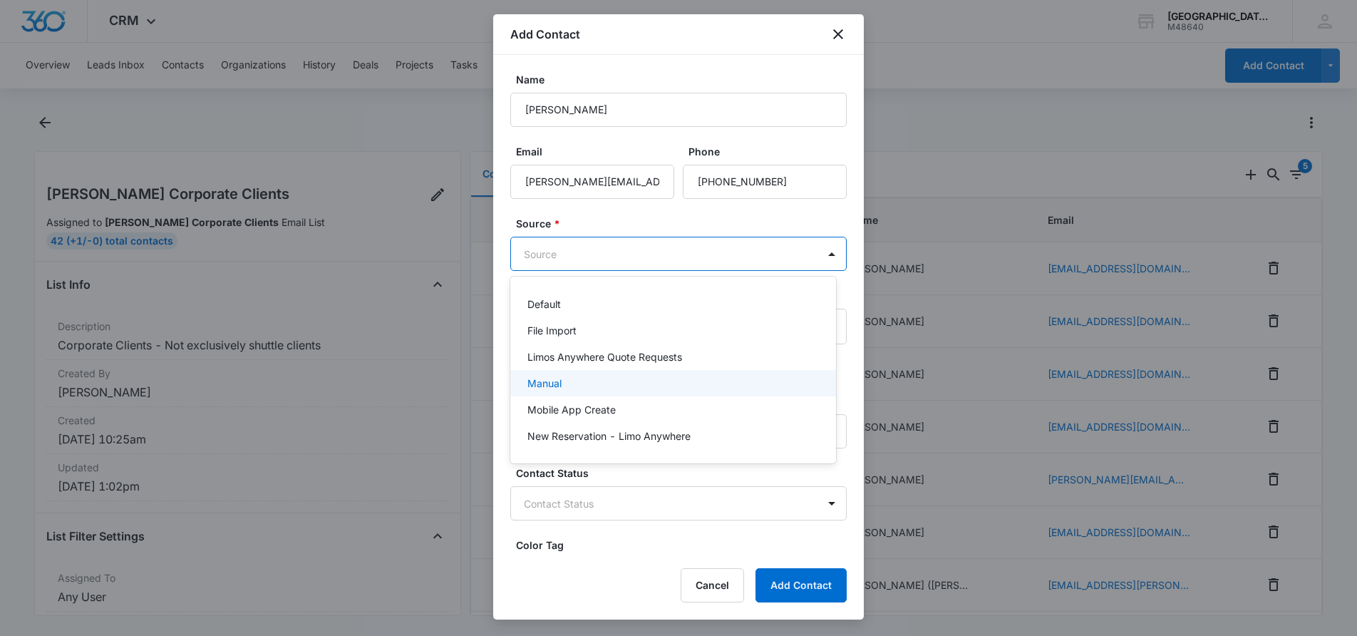
click at [572, 380] on div "Manual" at bounding box center [671, 383] width 289 height 15
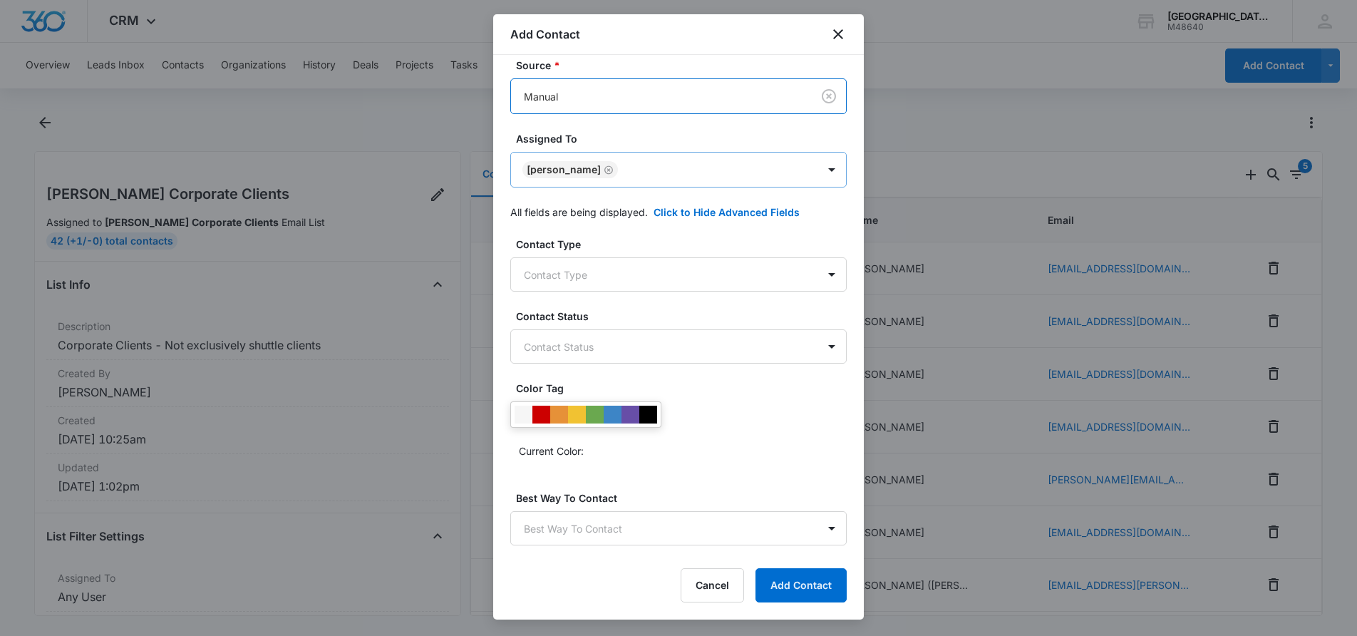
scroll to position [214, 0]
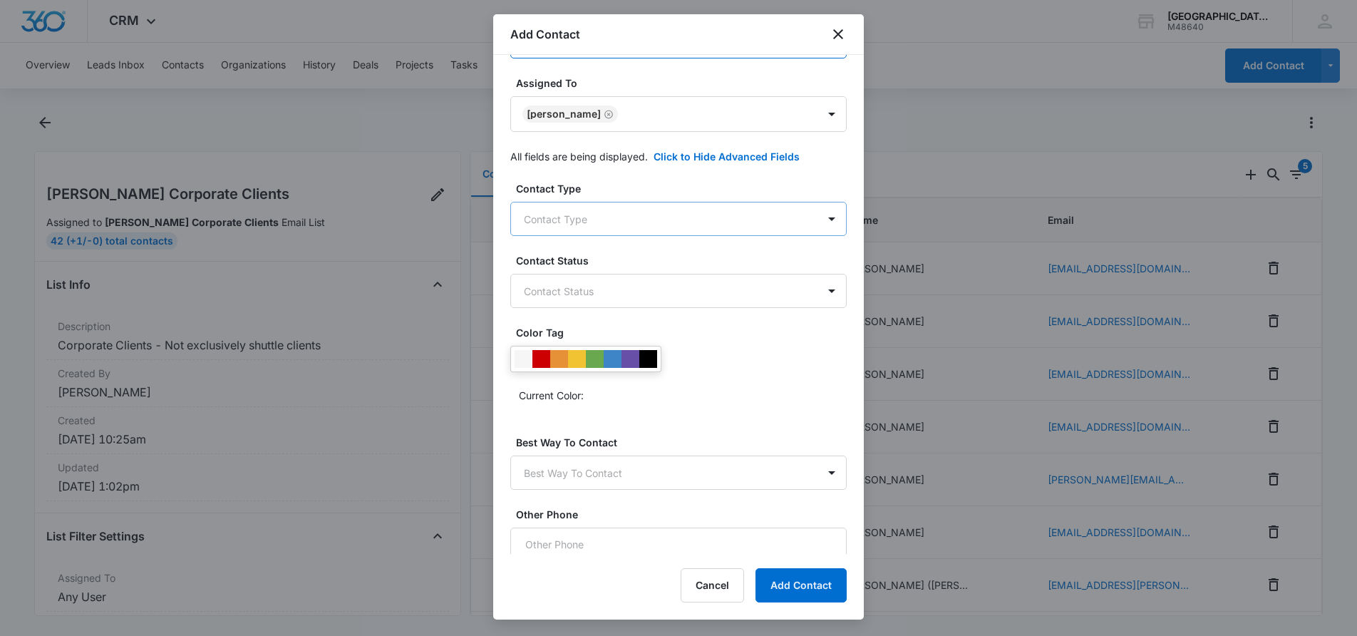
click at [718, 219] on body "CRM Apps Reputation Websites Forms CRM Email Social Payments POS Content Ads In…" at bounding box center [678, 318] width 1357 height 636
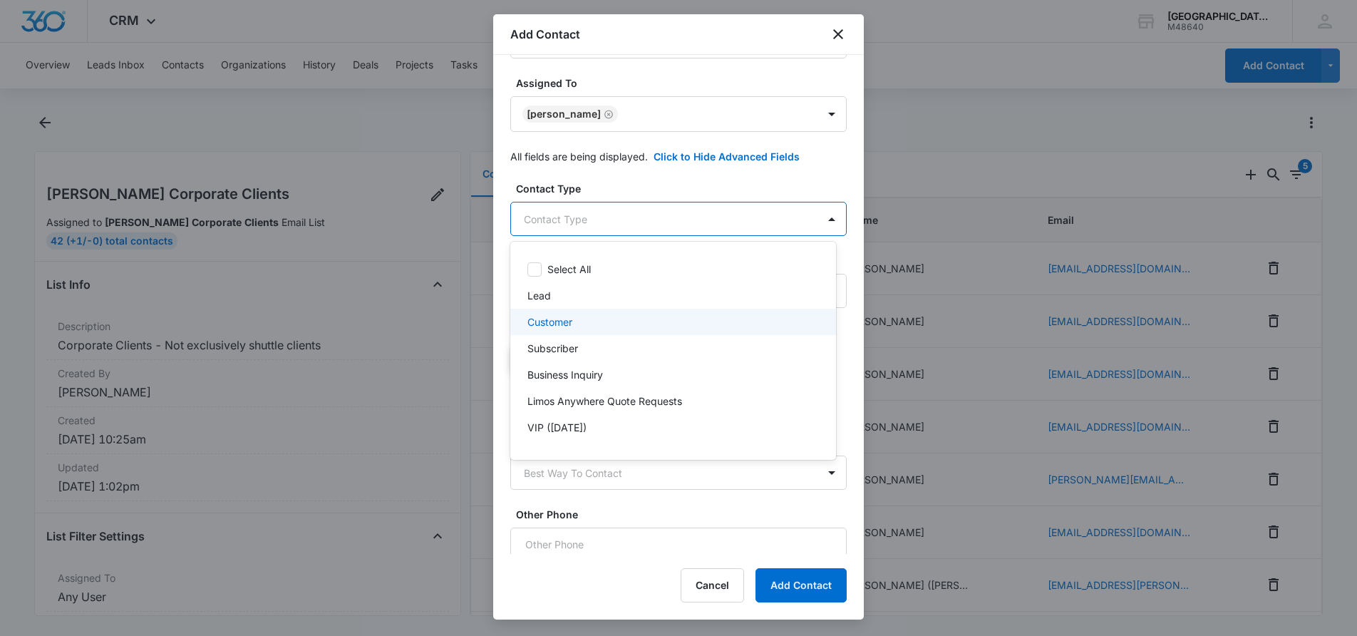
click at [552, 322] on p "Customer" at bounding box center [549, 321] width 45 height 15
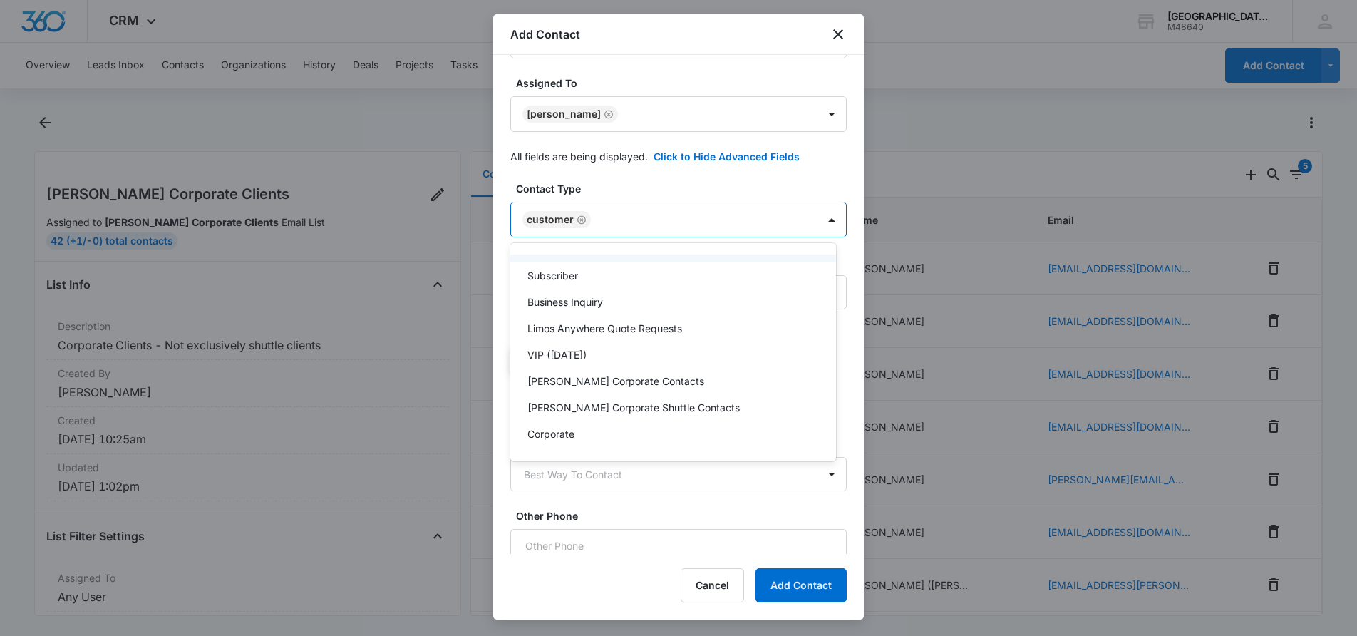
click at [800, 160] on div at bounding box center [678, 318] width 1357 height 636
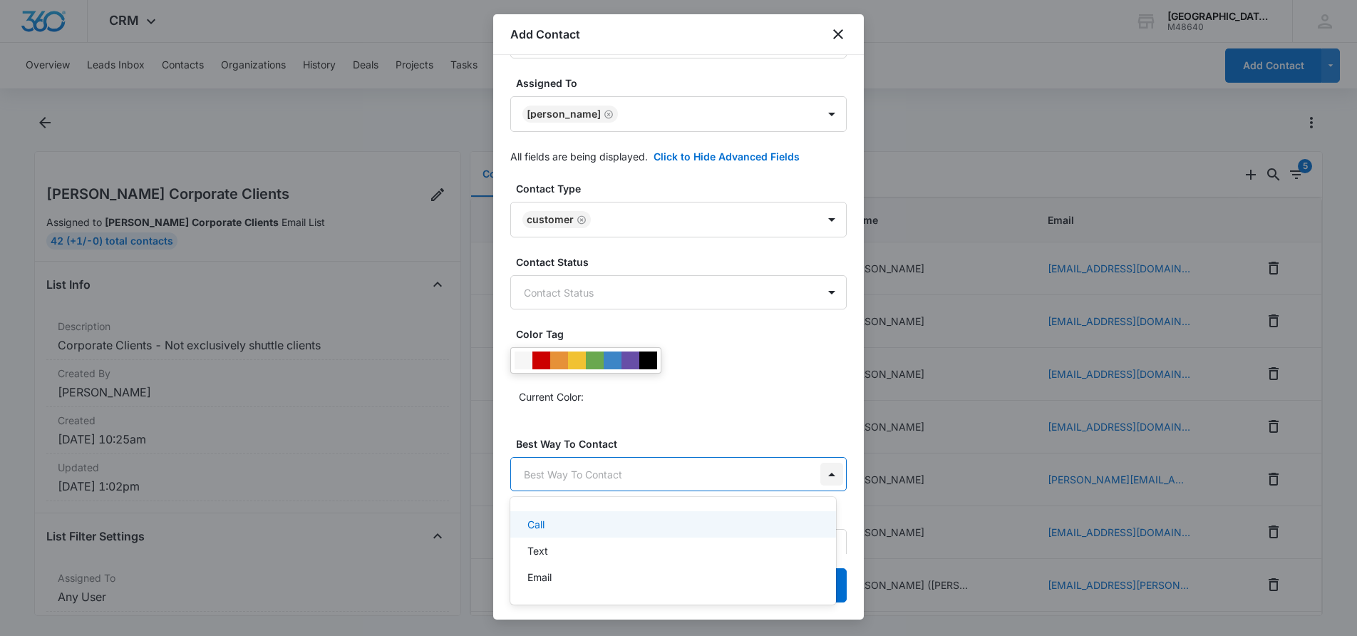
click at [815, 473] on body "CRM Apps Reputation Websites Forms CRM Email Social Payments POS Content Ads In…" at bounding box center [678, 318] width 1357 height 636
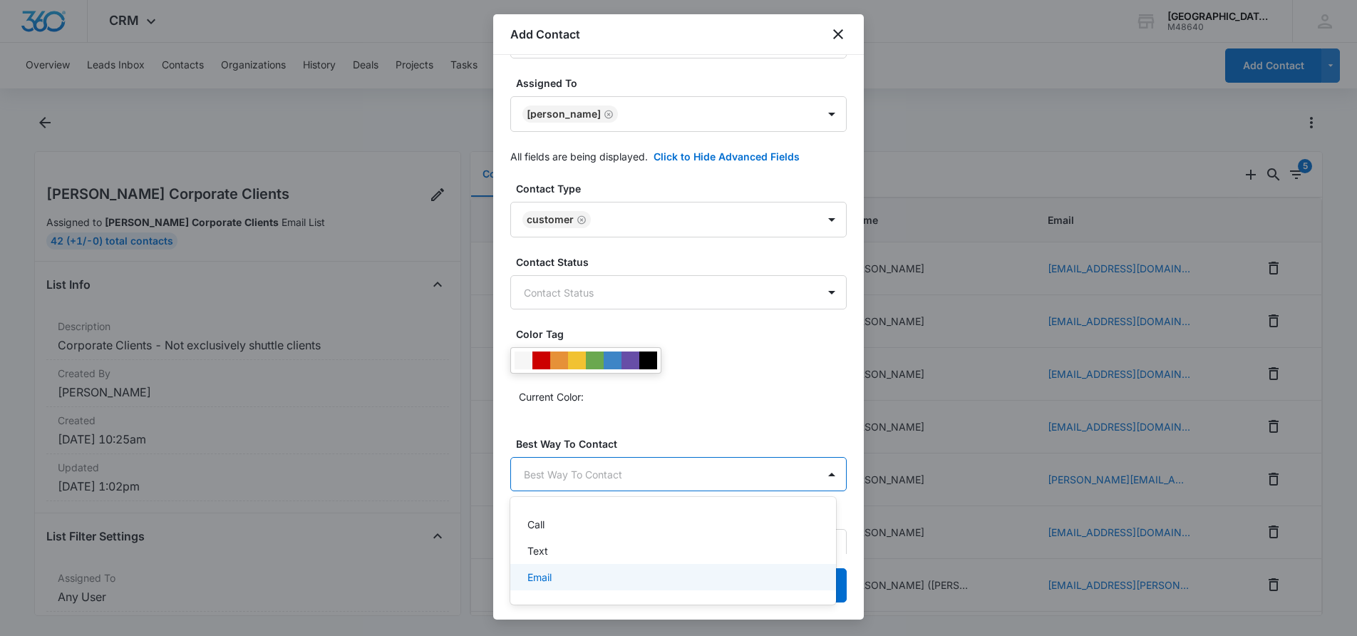
click at [547, 570] on p "Email" at bounding box center [539, 577] width 24 height 15
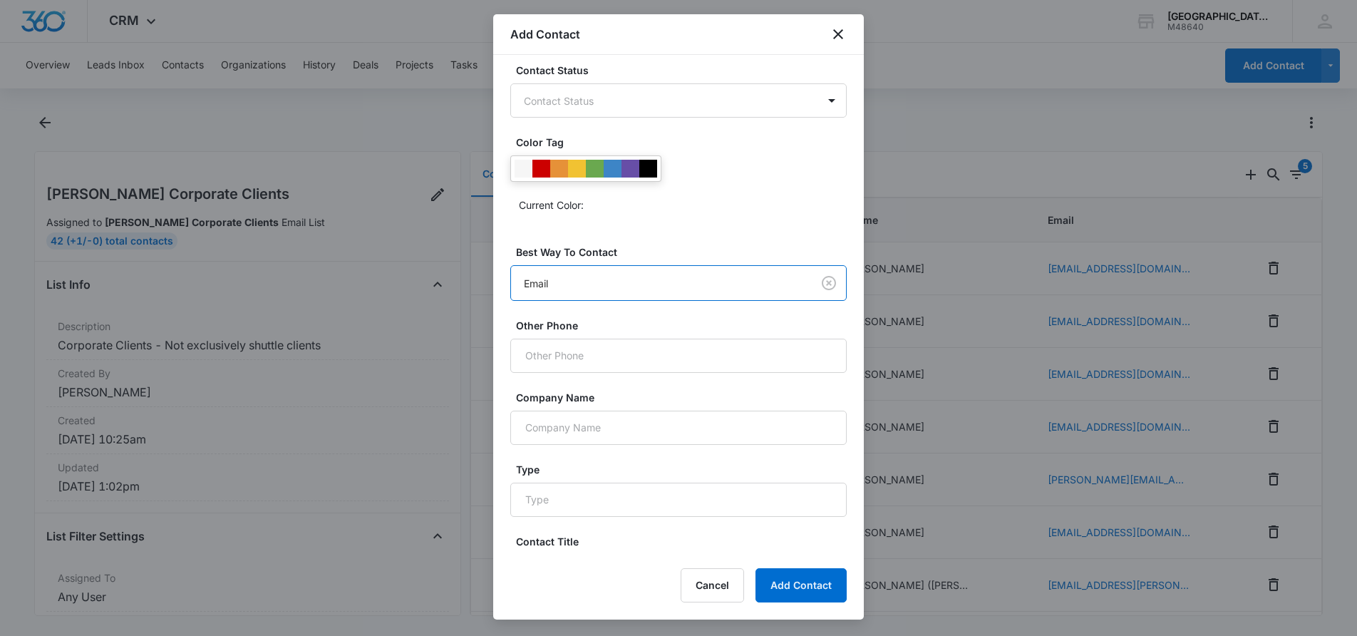
scroll to position [441, 0]
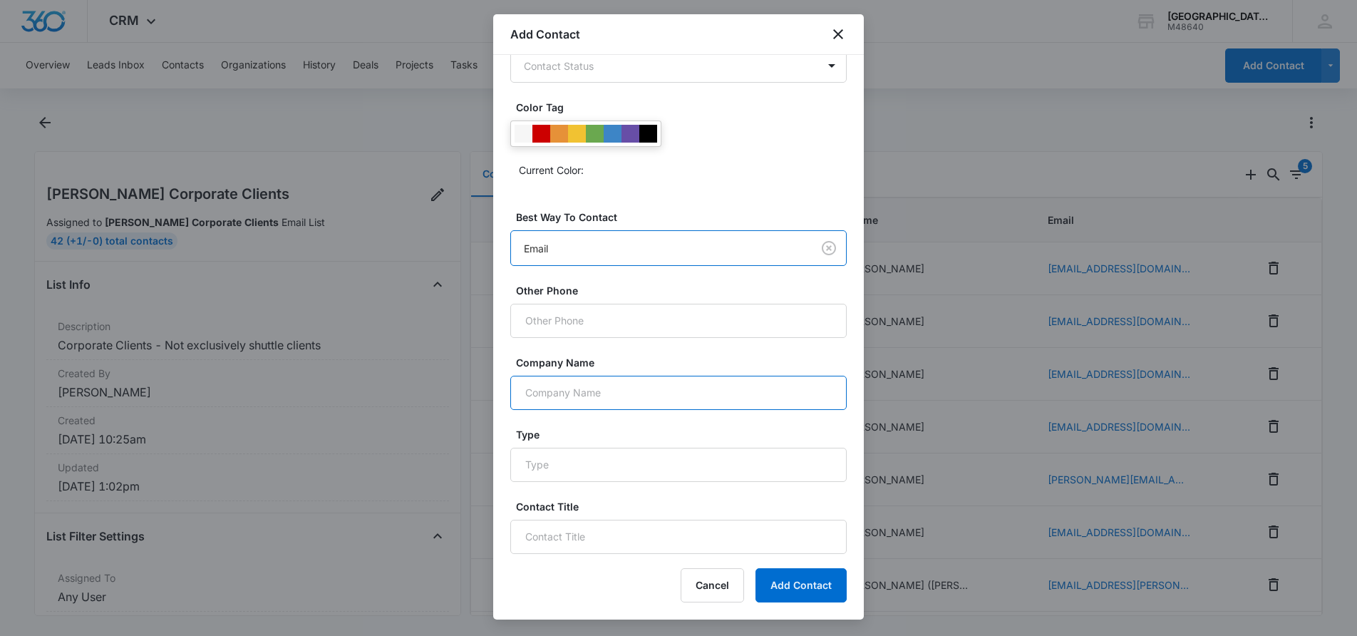
click at [642, 386] on input "Company Name" at bounding box center [678, 393] width 336 height 34
type input "Tangerine Travel"
click at [596, 464] on input "Type" at bounding box center [678, 465] width 336 height 34
click at [591, 468] on input "Type" at bounding box center [678, 465] width 336 height 34
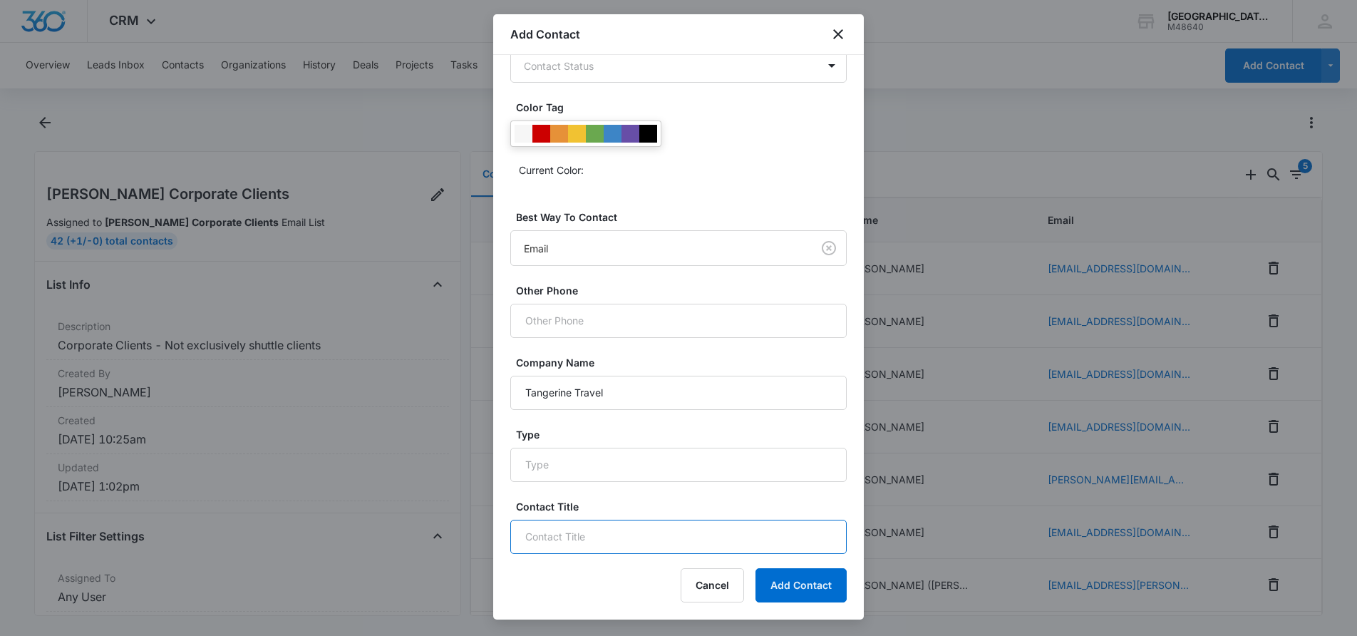
click at [570, 522] on input "Contact Title" at bounding box center [678, 537] width 336 height 34
type input "Travel Advisor"
click at [781, 579] on button "Add Contact" at bounding box center [801, 585] width 91 height 34
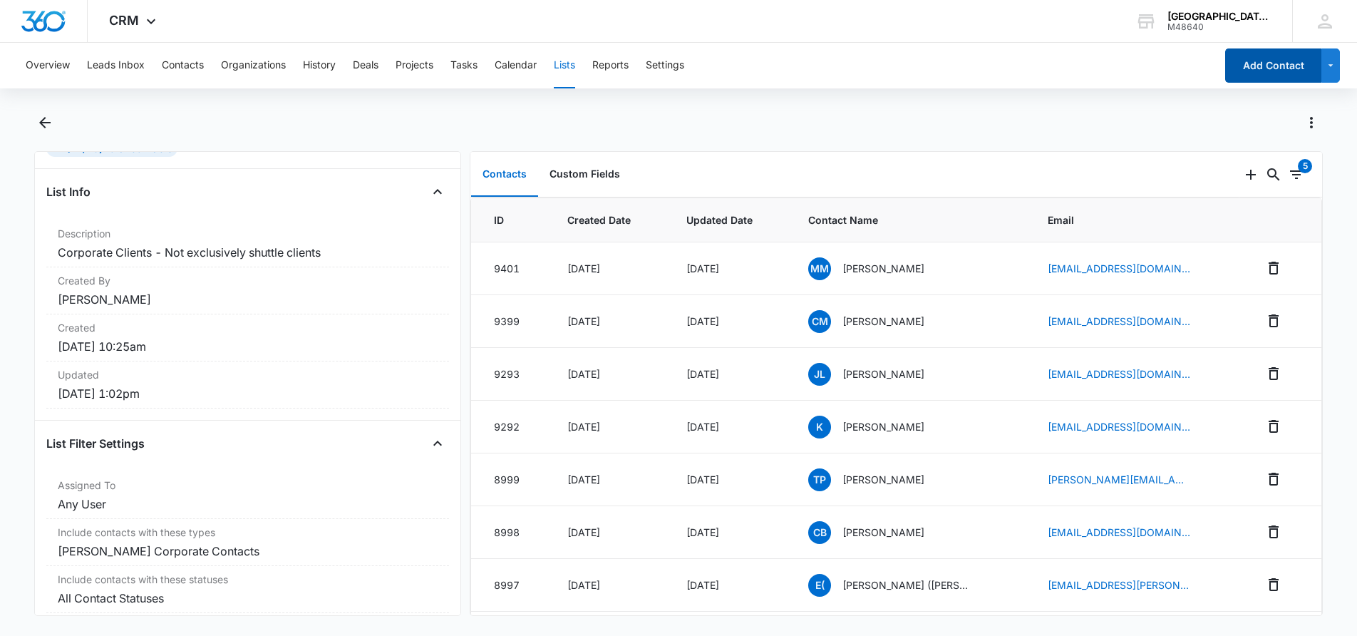
scroll to position [118, 0]
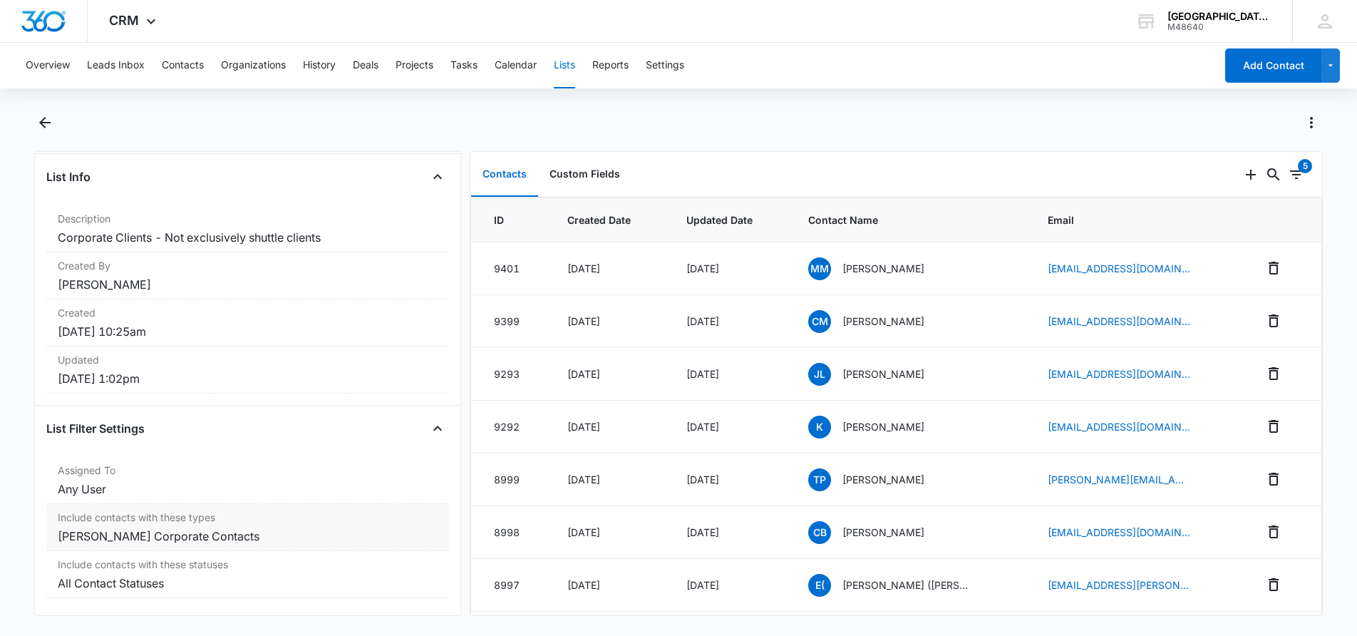
click at [151, 527] on dd "[PERSON_NAME] Corporate Contacts" at bounding box center [248, 535] width 380 height 17
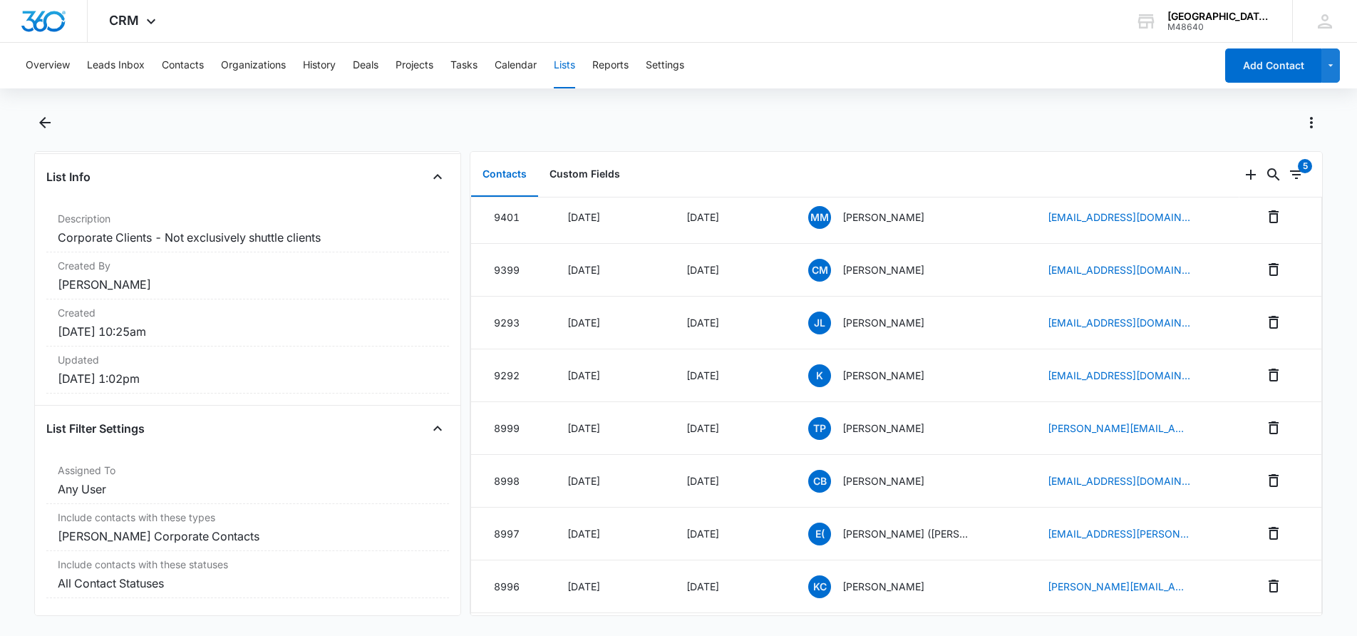
scroll to position [0, 0]
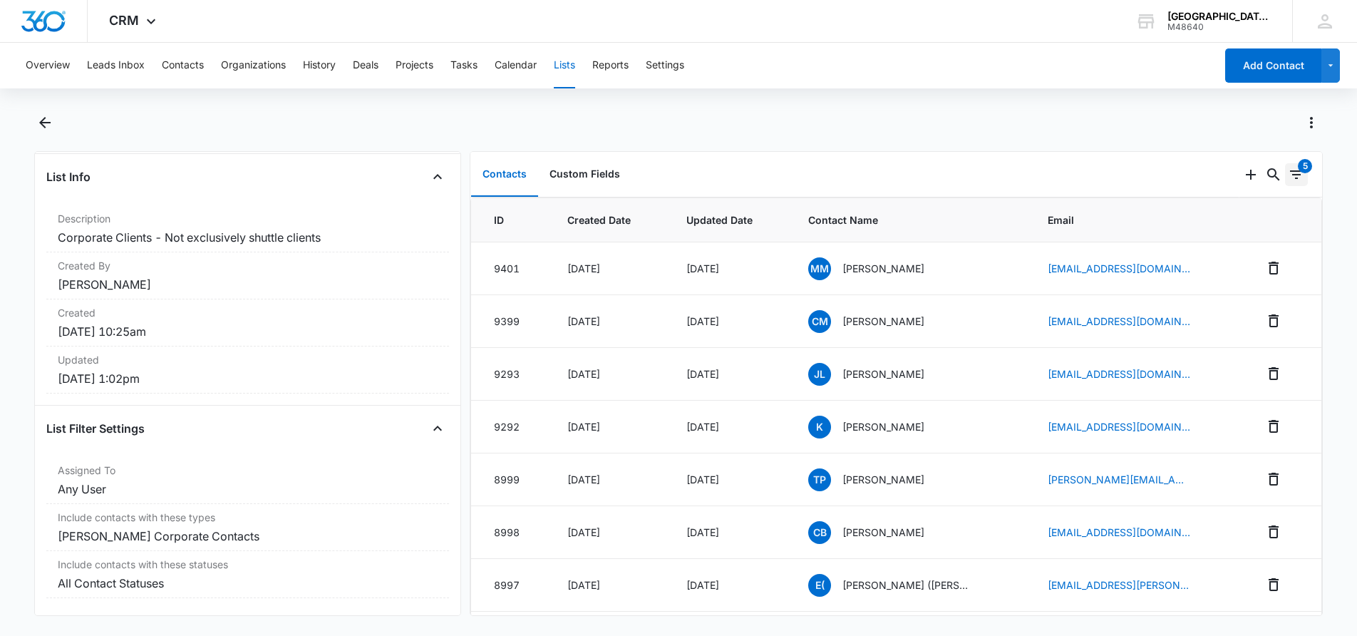
click at [1289, 177] on icon "Filters" at bounding box center [1296, 174] width 17 height 17
click at [592, 172] on button "Custom Fields" at bounding box center [584, 175] width 93 height 44
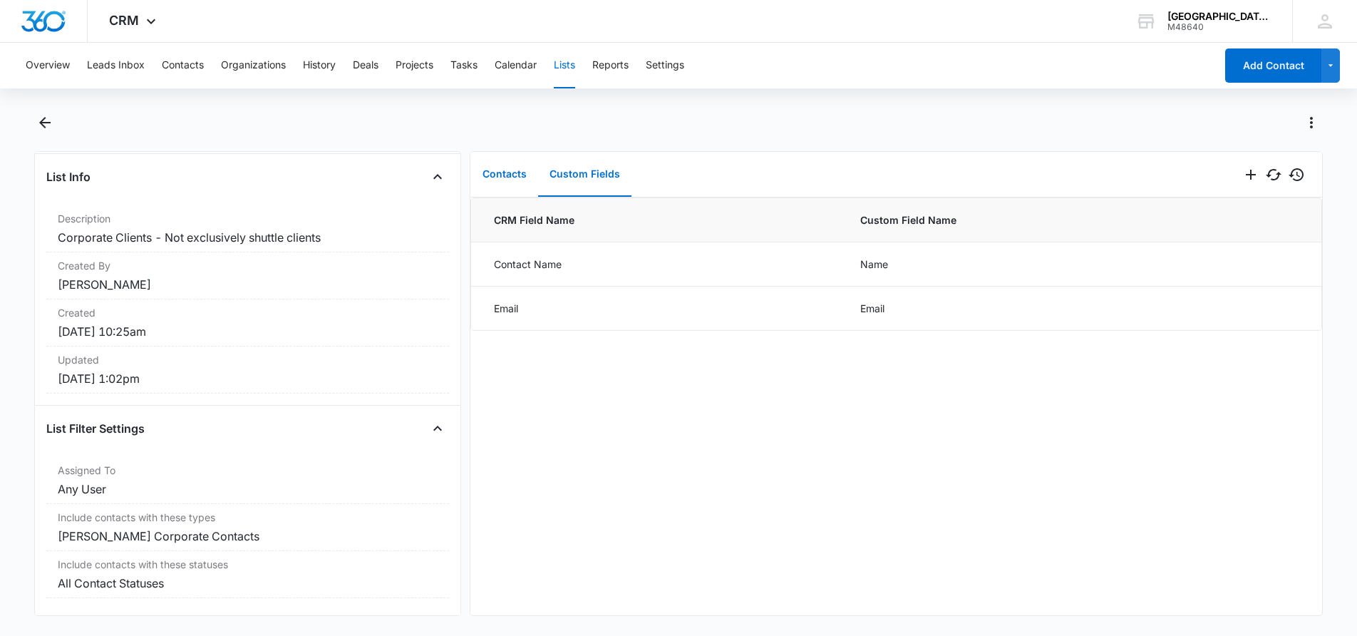
click at [519, 170] on button "Contacts" at bounding box center [504, 175] width 67 height 44
